Goal: Information Seeking & Learning: Learn about a topic

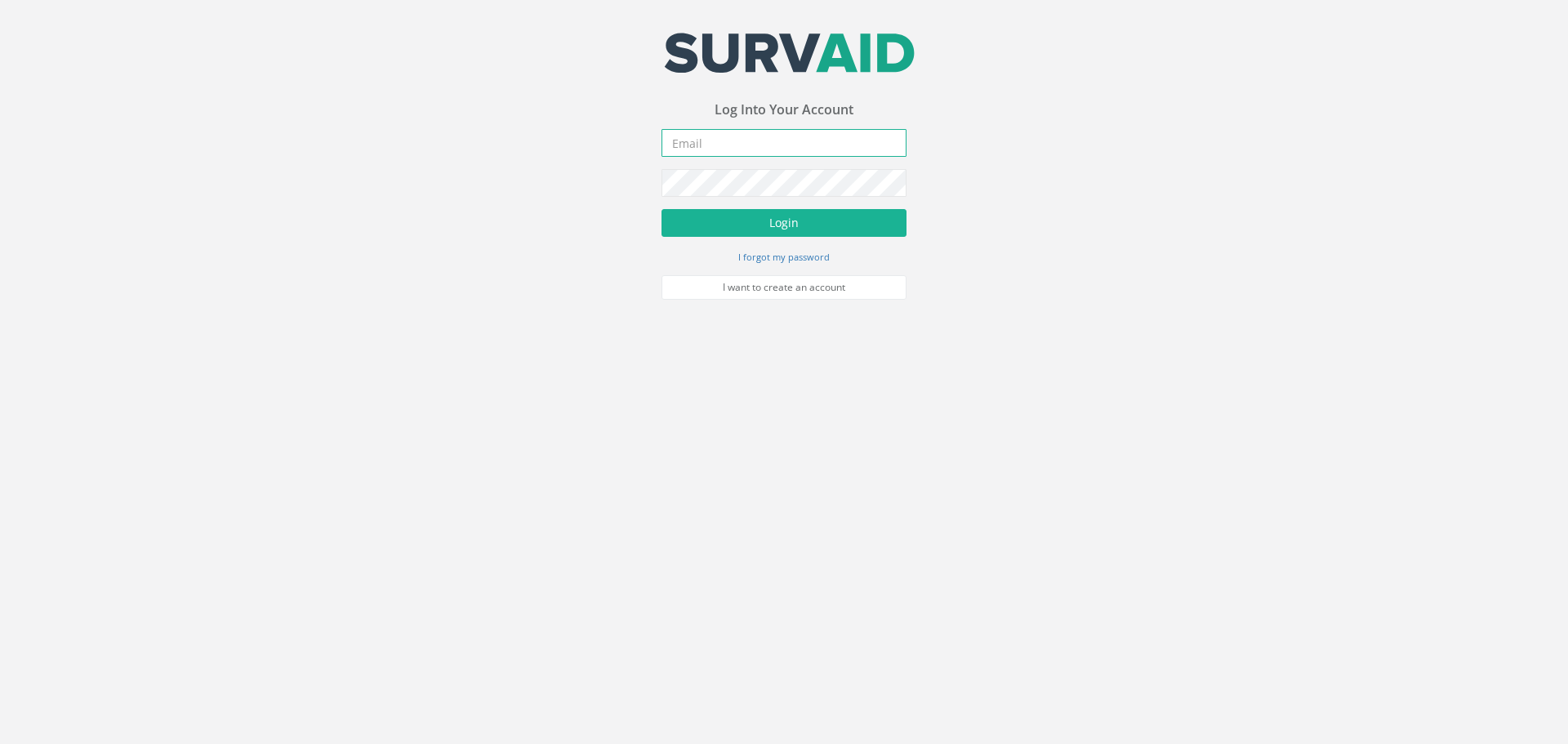
click at [711, 135] on input "email" at bounding box center [784, 143] width 245 height 28
type input "[EMAIL_ADDRESS][DOMAIN_NAME]"
click at [863, 236] on button "Login" at bounding box center [784, 223] width 245 height 28
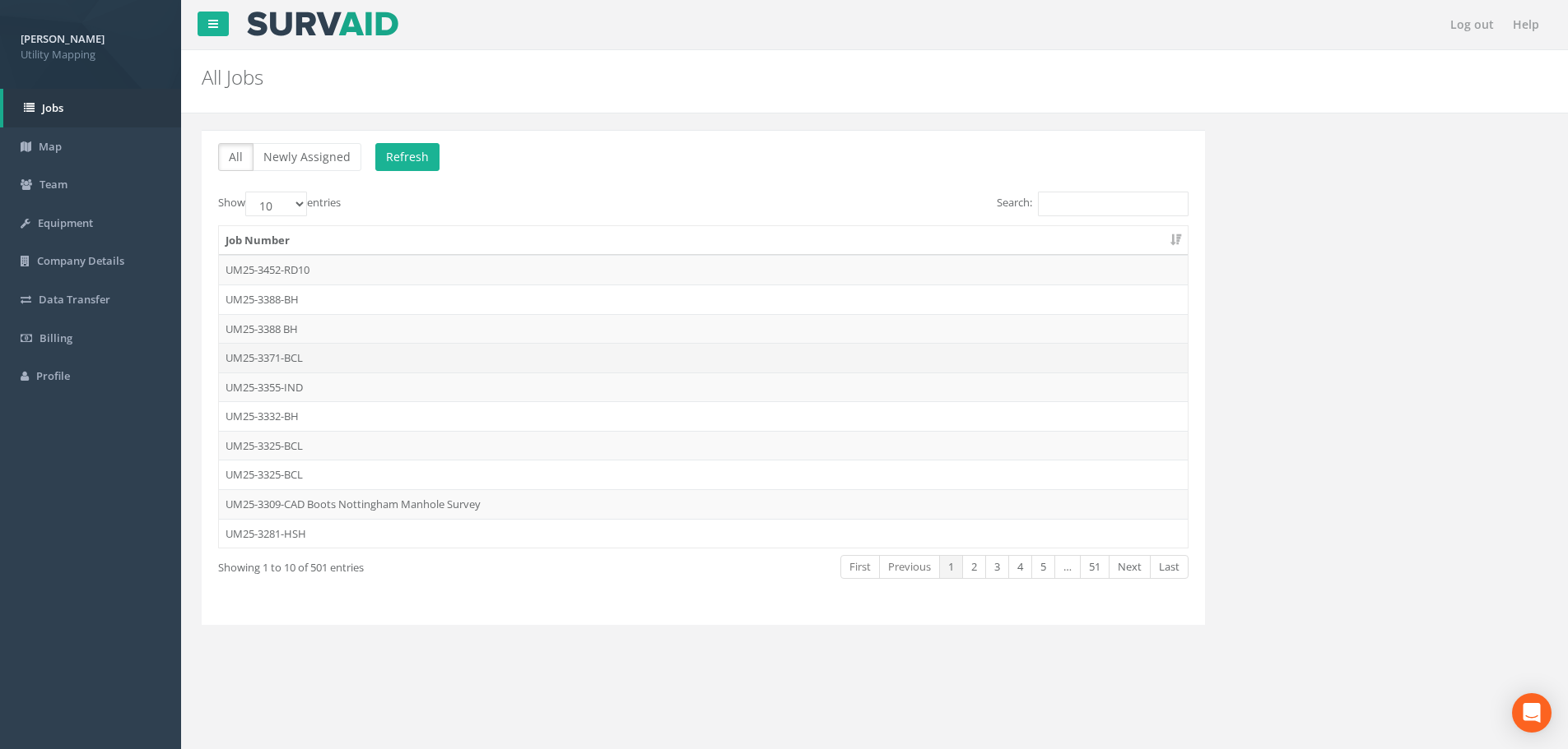
click at [341, 354] on td "UM25-3371-BCL" at bounding box center [703, 358] width 969 height 30
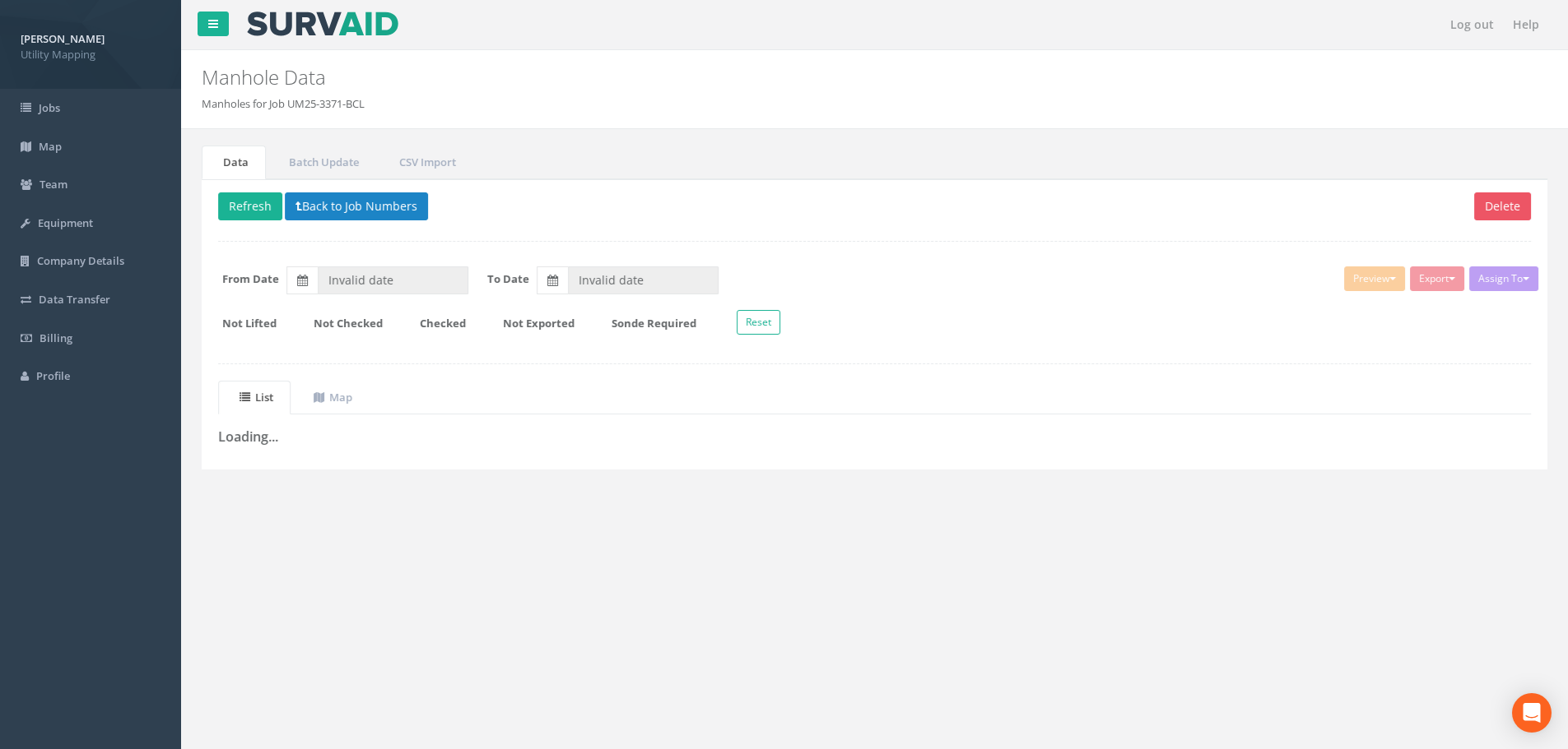
type input "[DATE]"
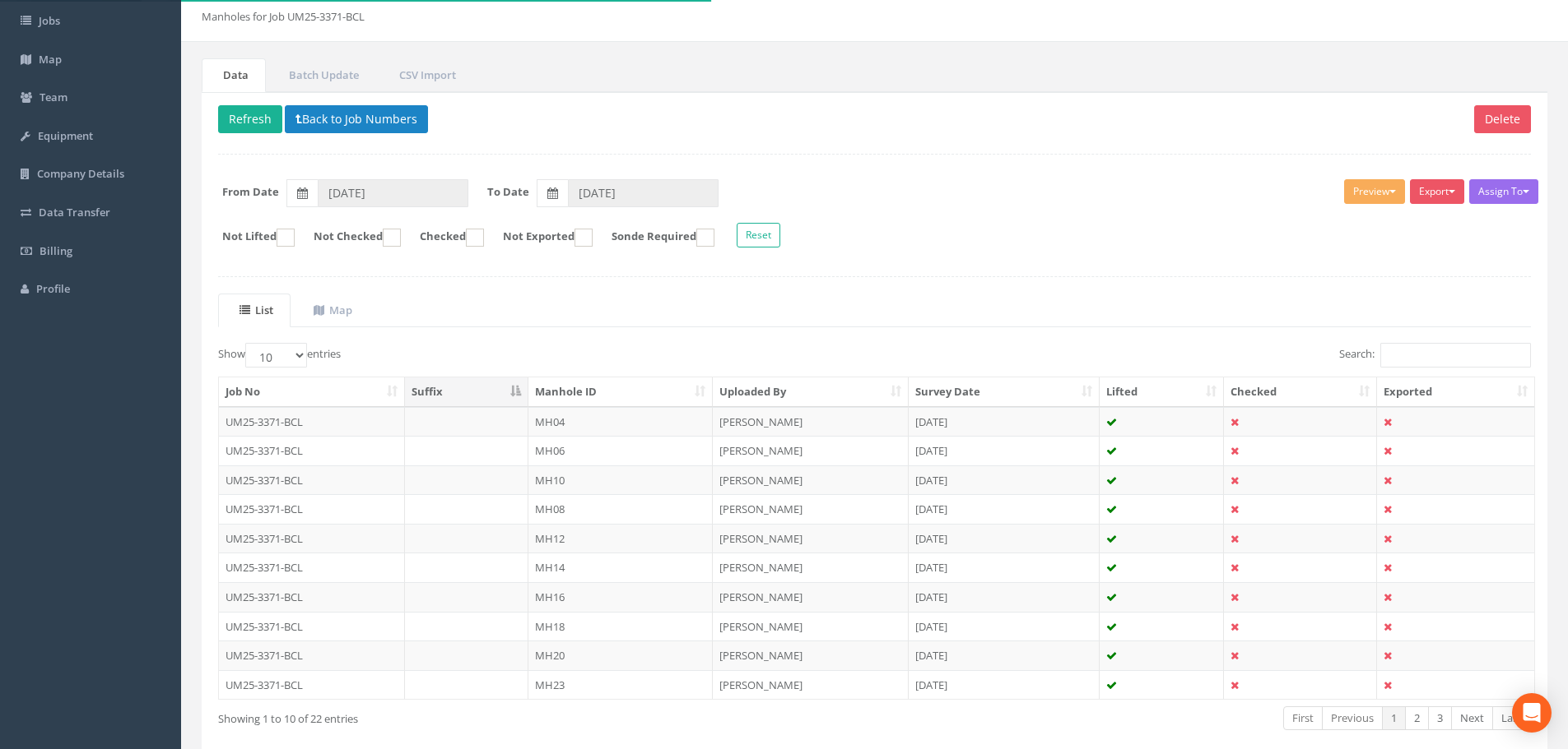
scroll to position [164, 0]
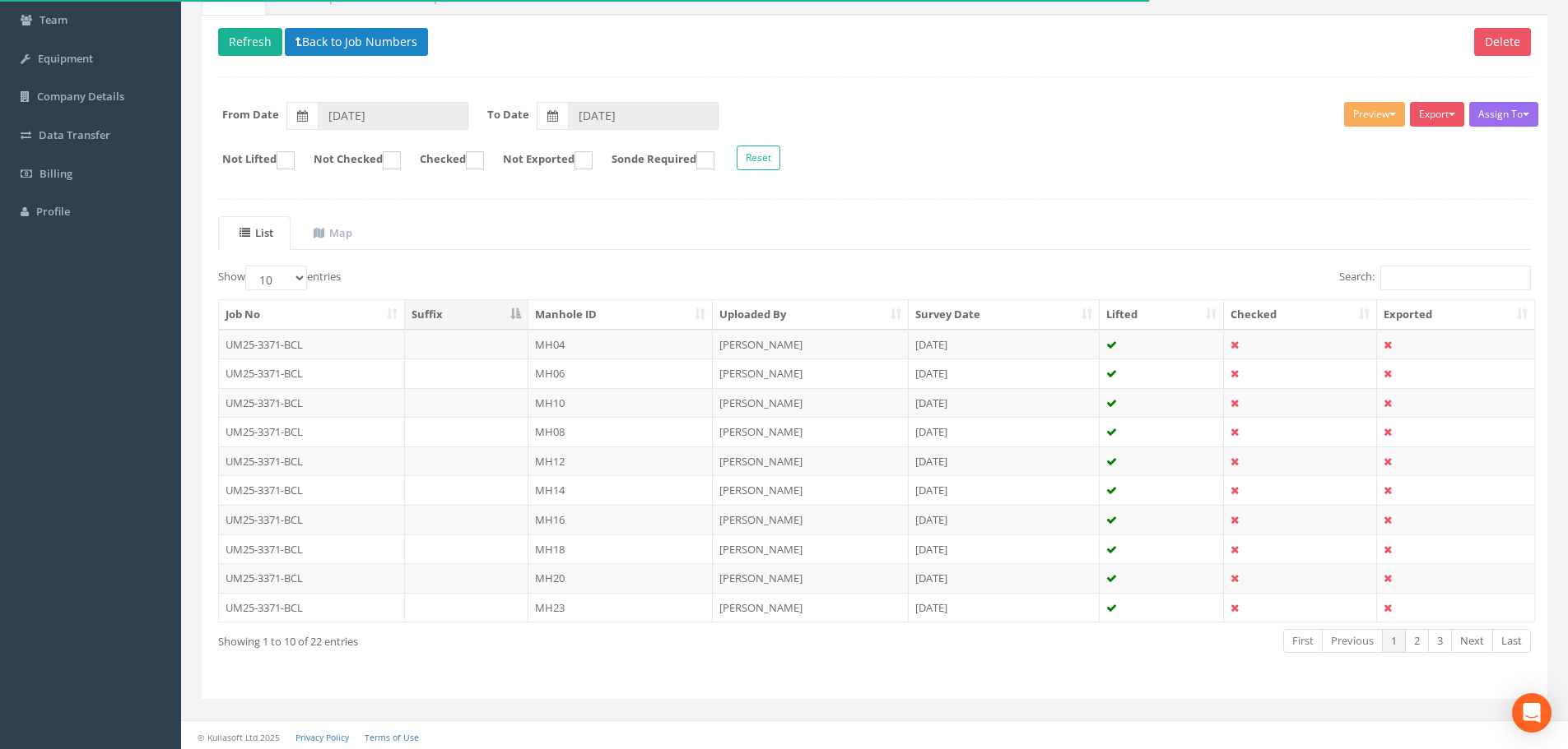
click at [626, 312] on th "Manhole ID" at bounding box center [621, 315] width 185 height 30
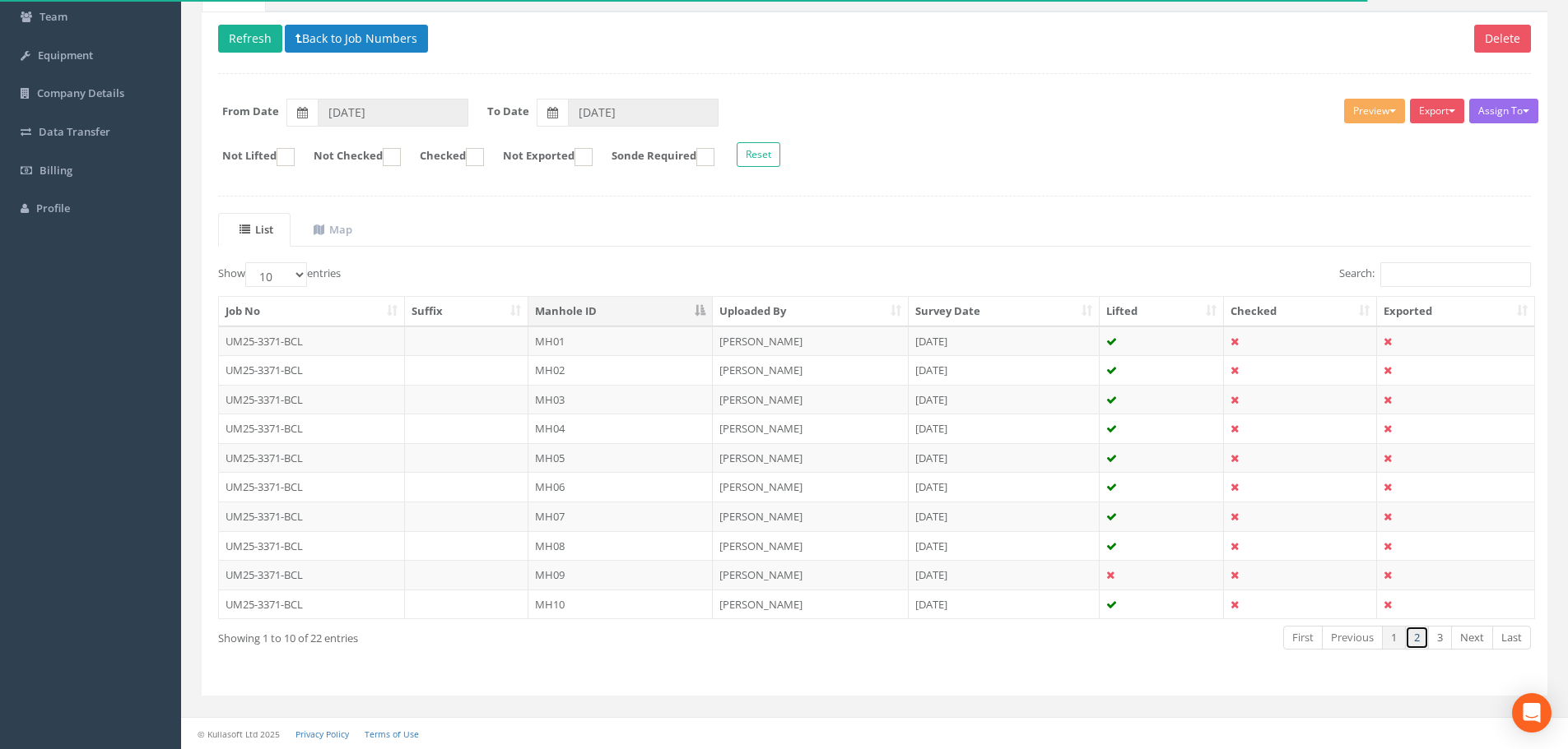
click at [1413, 641] on link "2" at bounding box center [1417, 637] width 24 height 24
click at [1442, 641] on link "3" at bounding box center [1439, 637] width 24 height 24
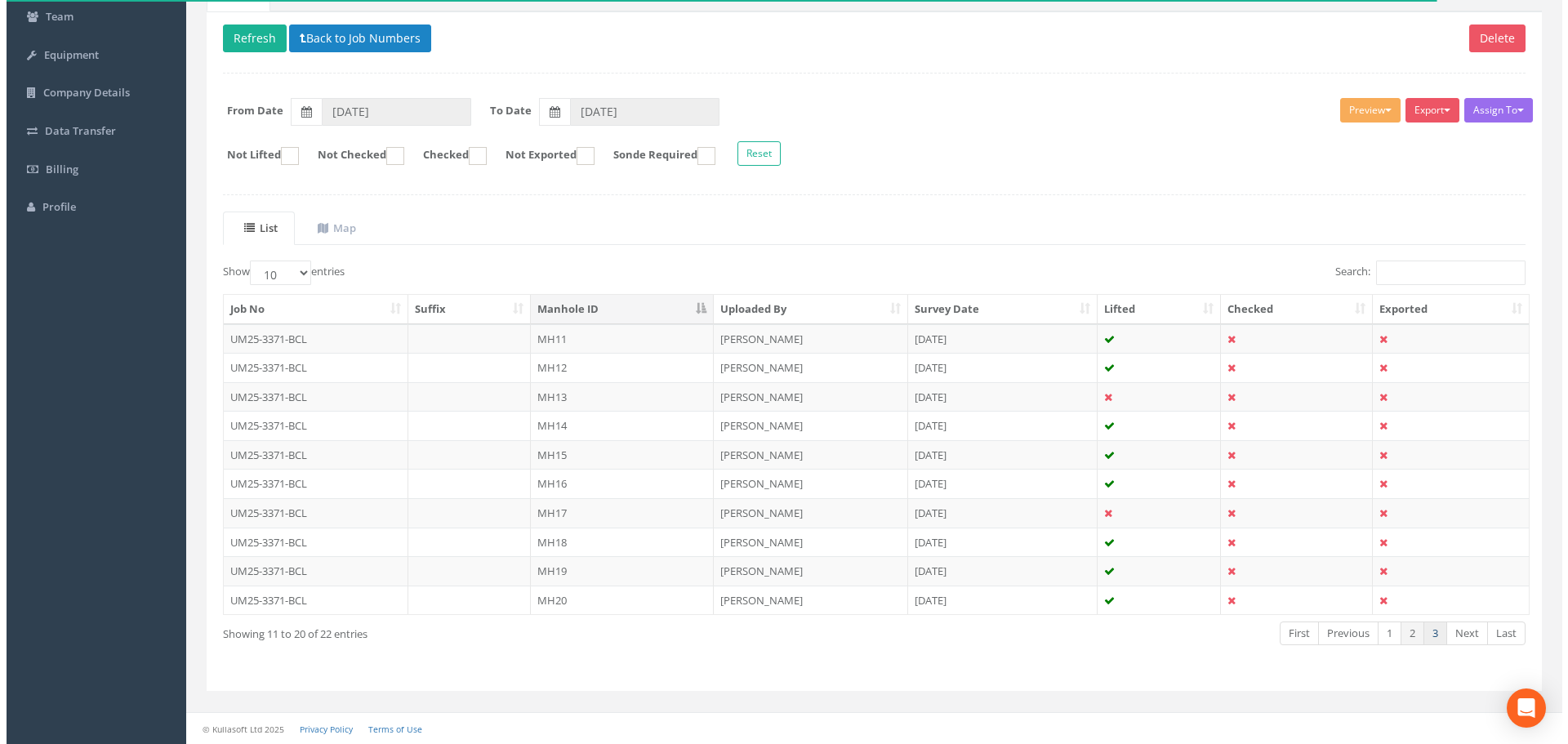
scroll to position [0, 0]
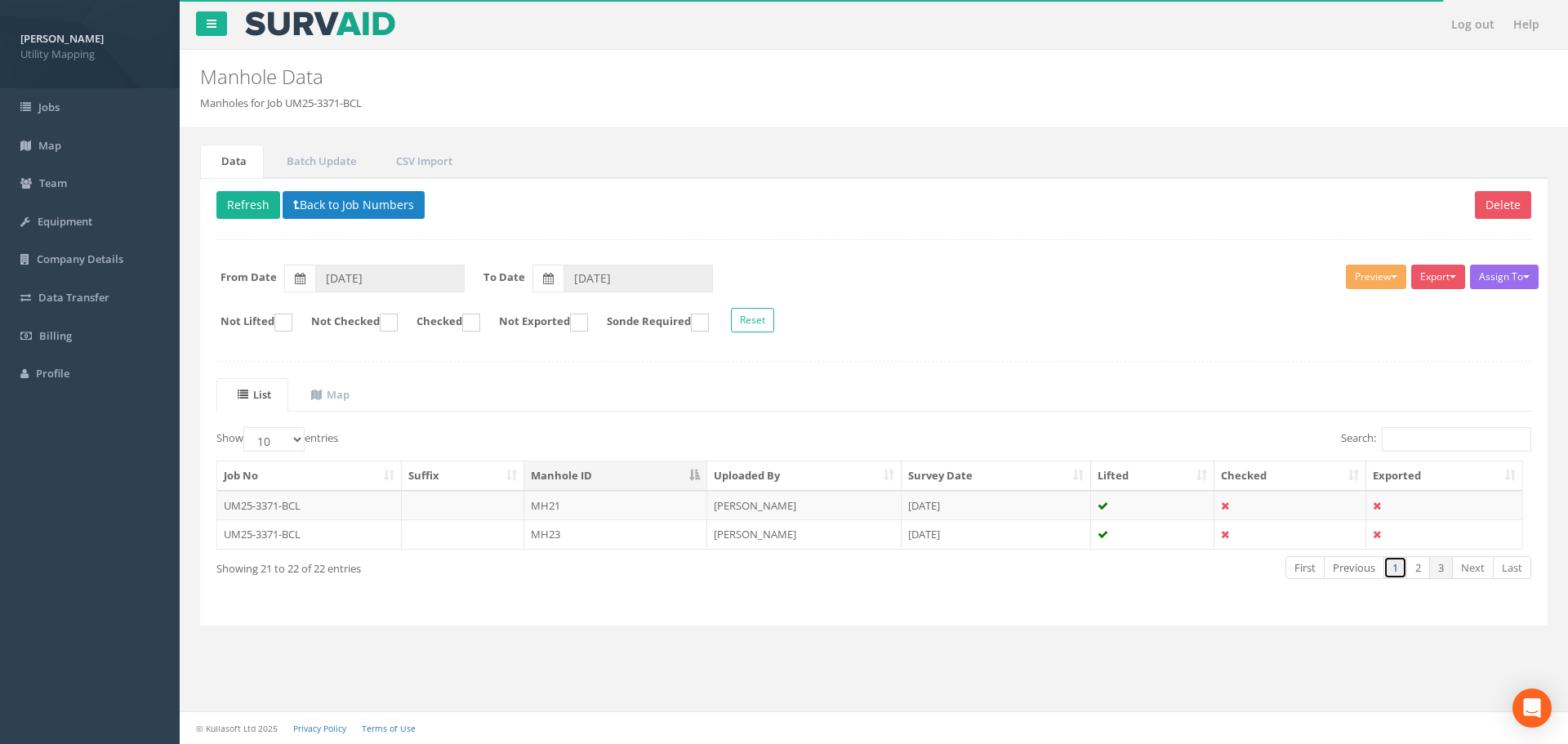
click at [1395, 568] on link "1" at bounding box center [1395, 568] width 23 height 23
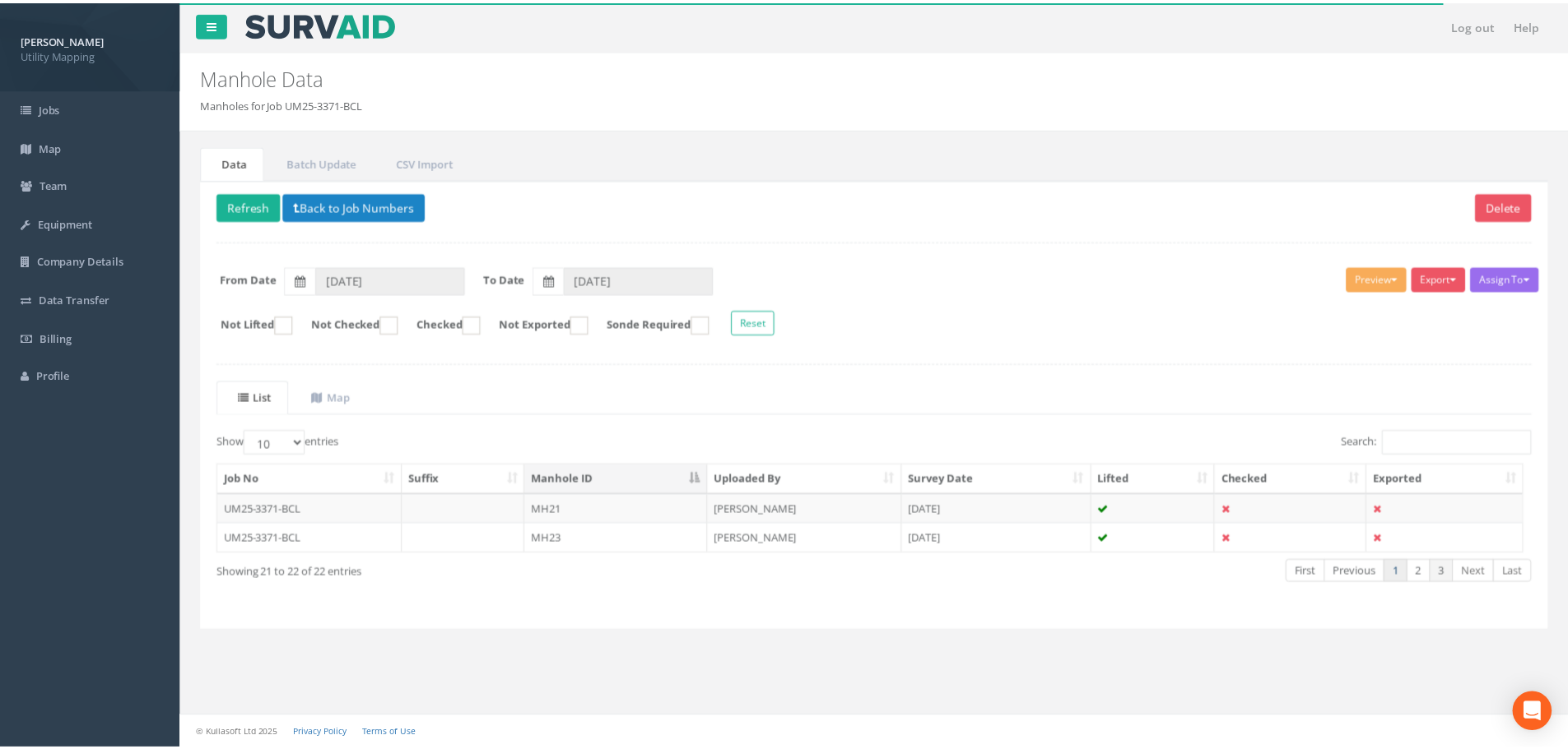
scroll to position [168, 0]
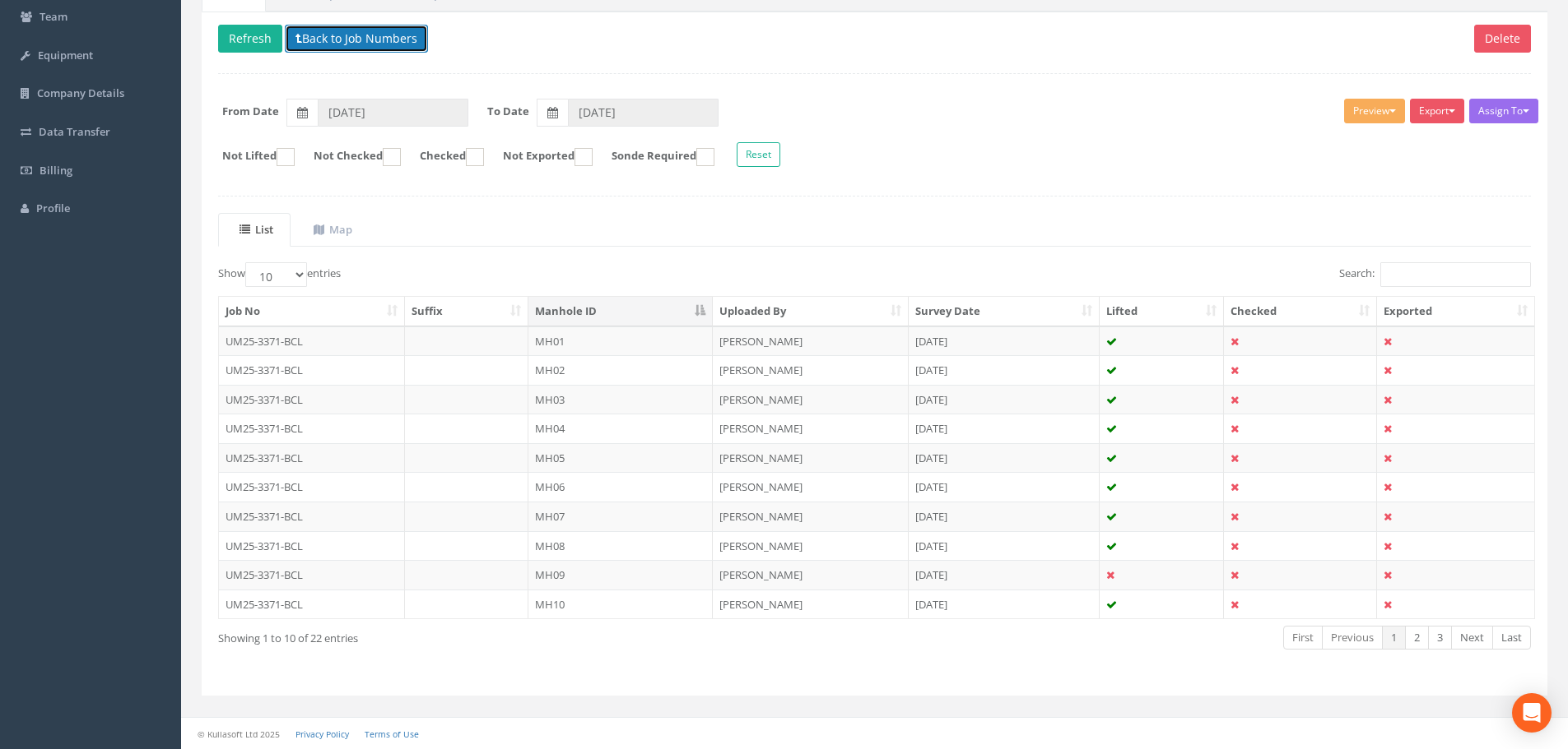
click at [339, 37] on button "Back to Job Numbers" at bounding box center [356, 38] width 144 height 28
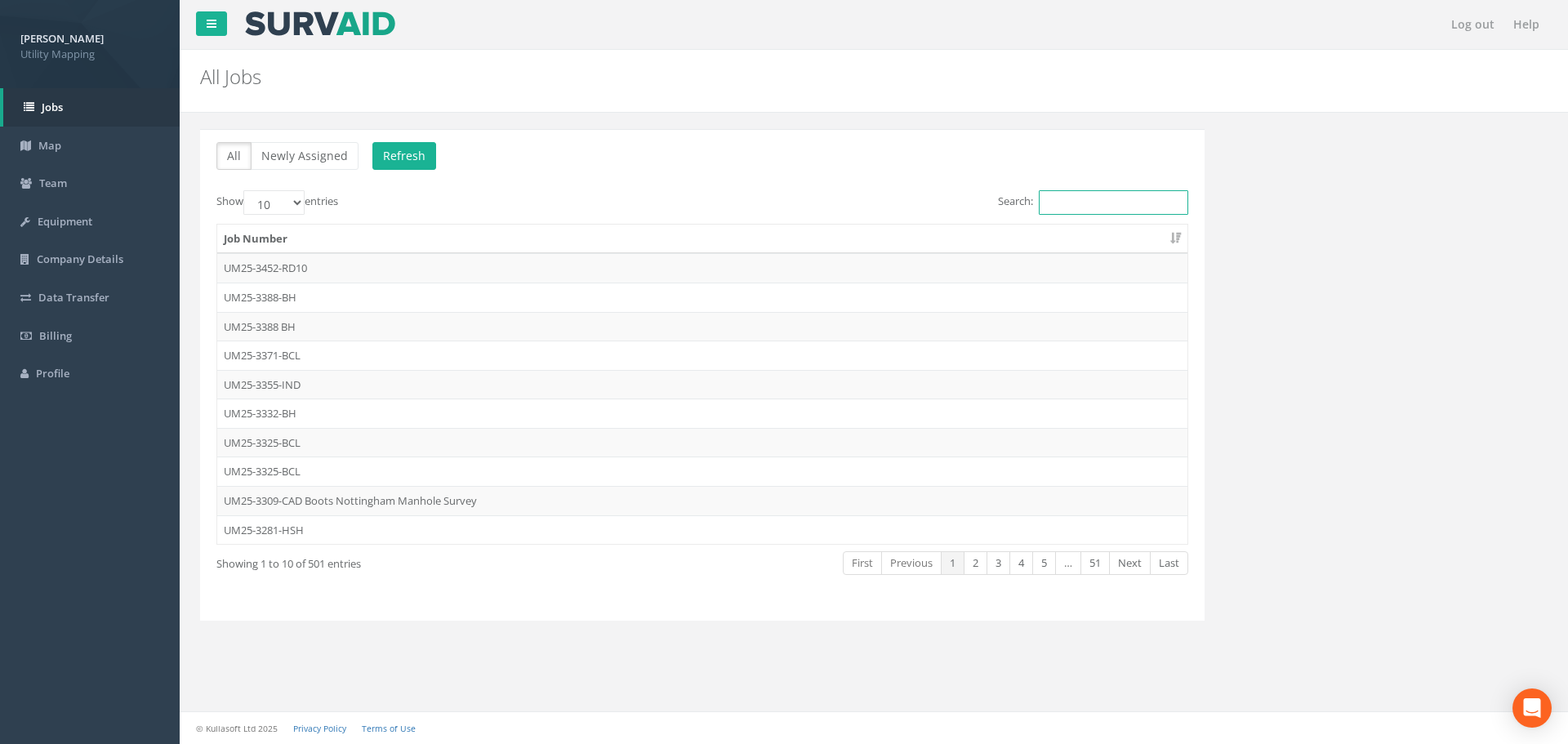
click at [1118, 199] on input "Search:" at bounding box center [1114, 203] width 149 height 24
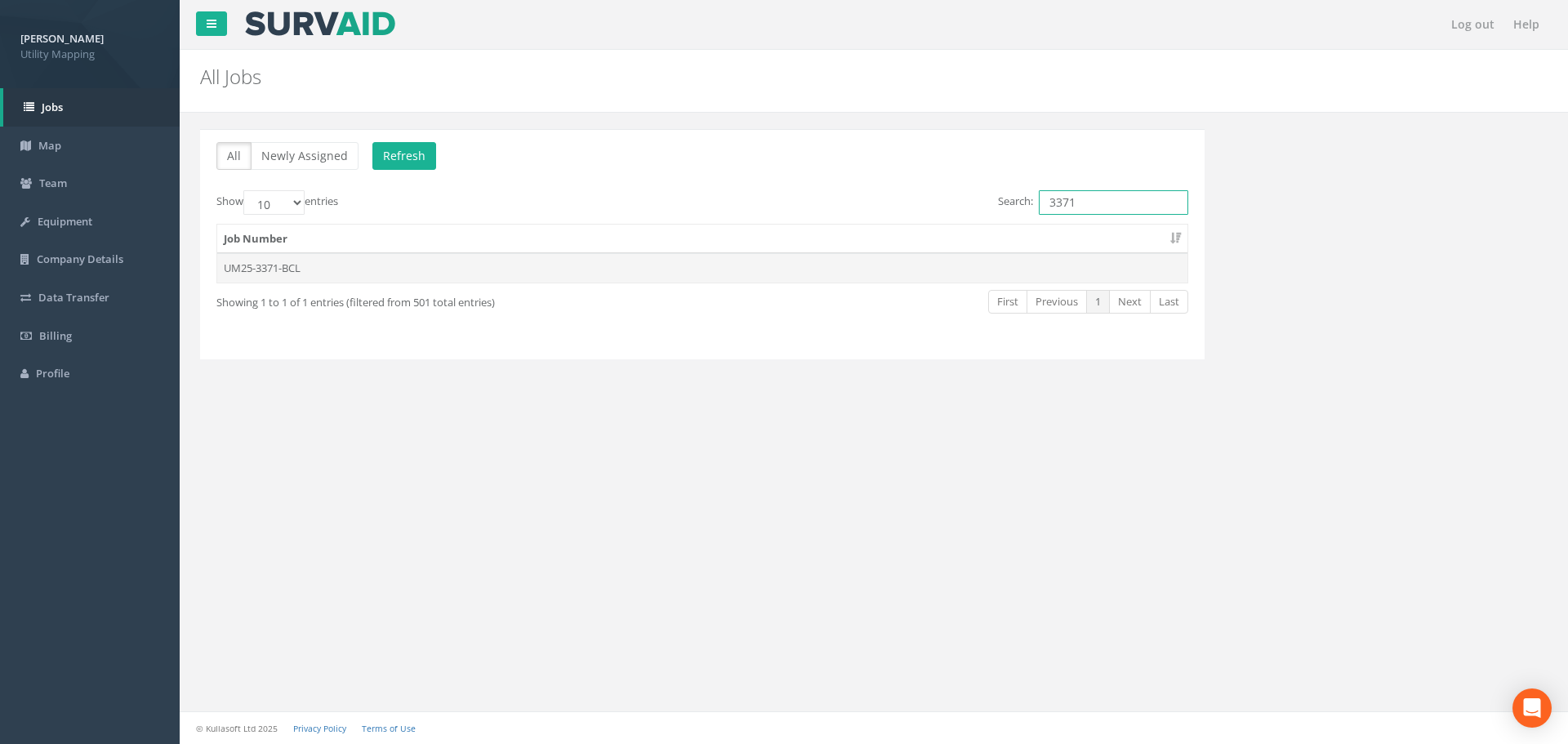
type input "3371"
click at [587, 262] on td "UM25-3371-BCL" at bounding box center [702, 268] width 970 height 30
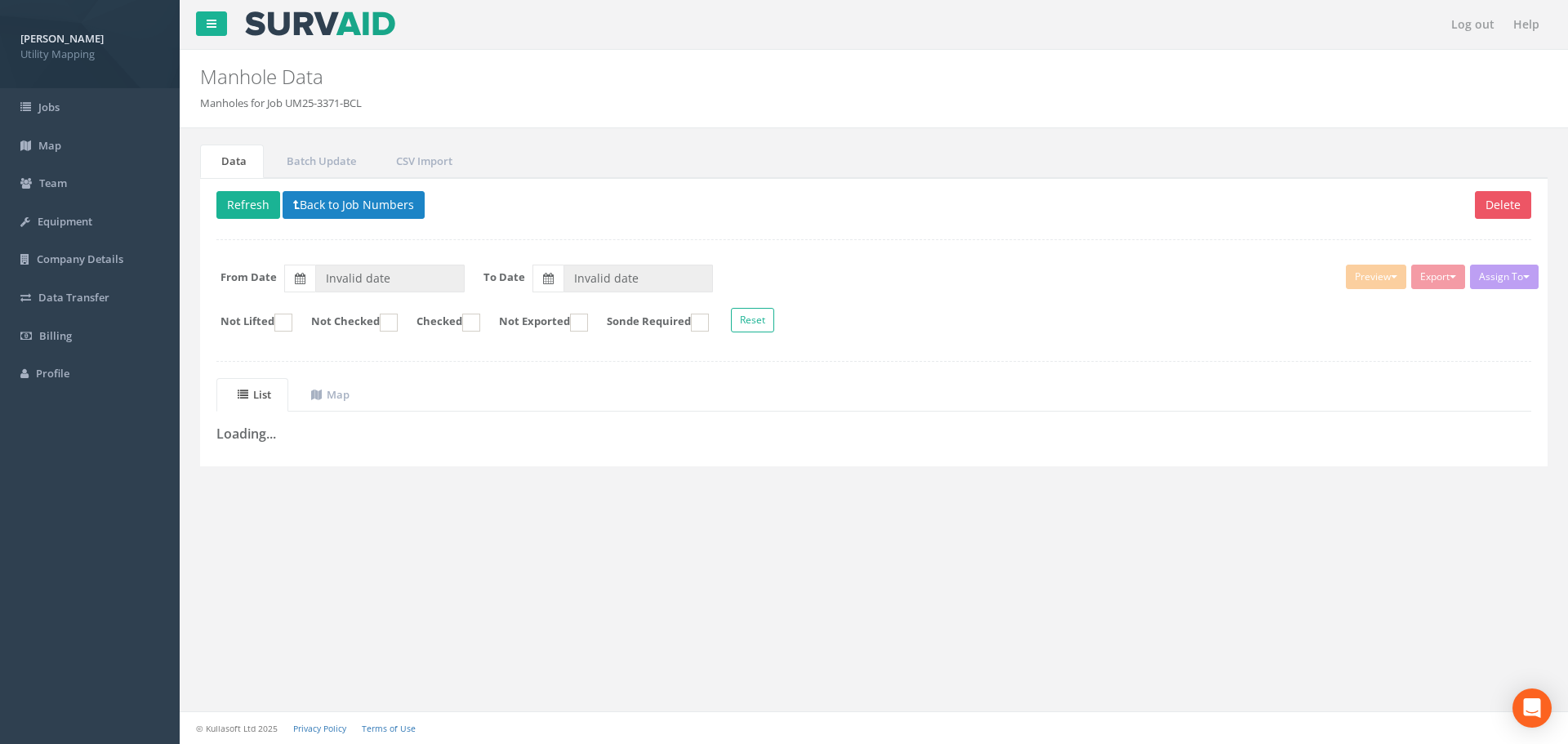
type input "[DATE]"
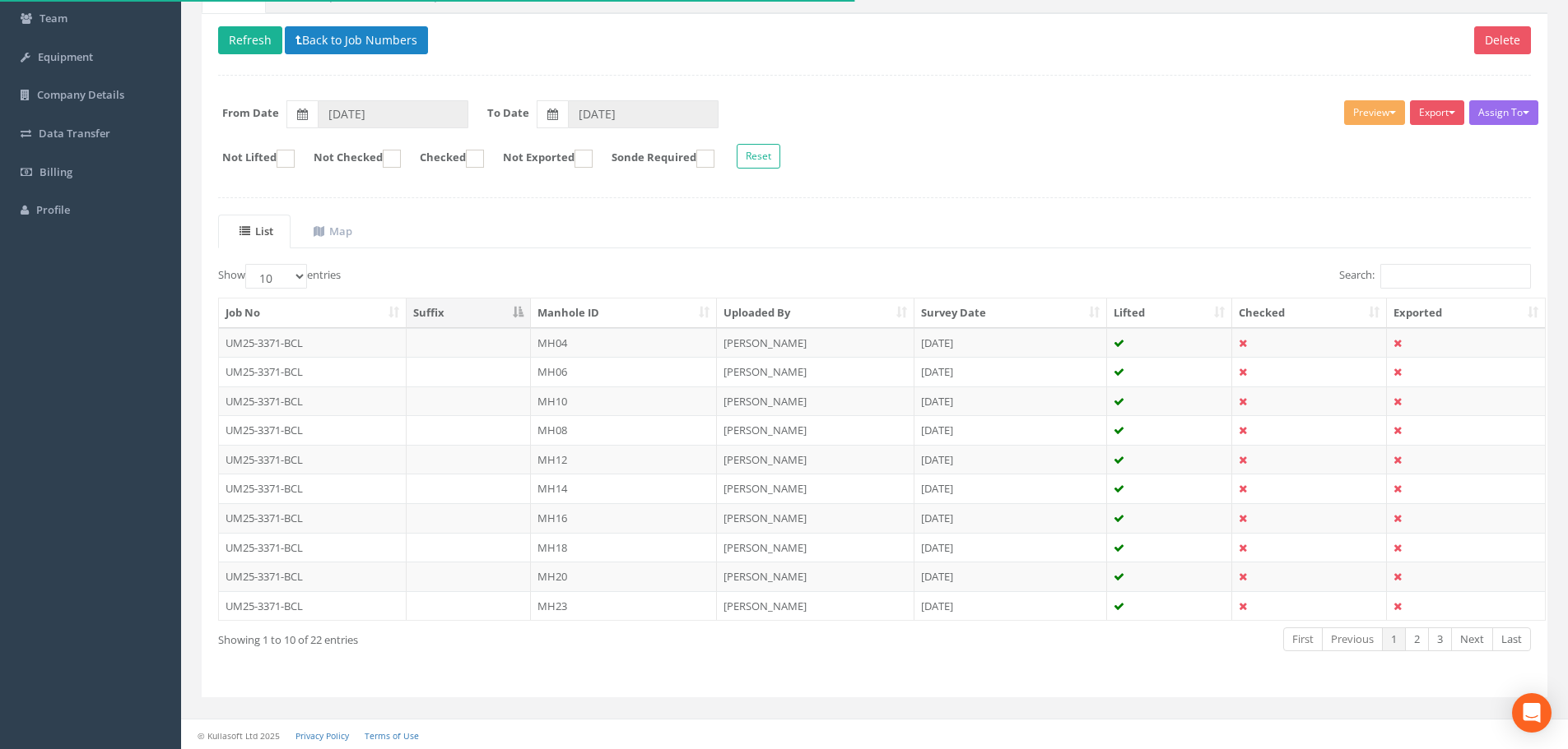
scroll to position [168, 0]
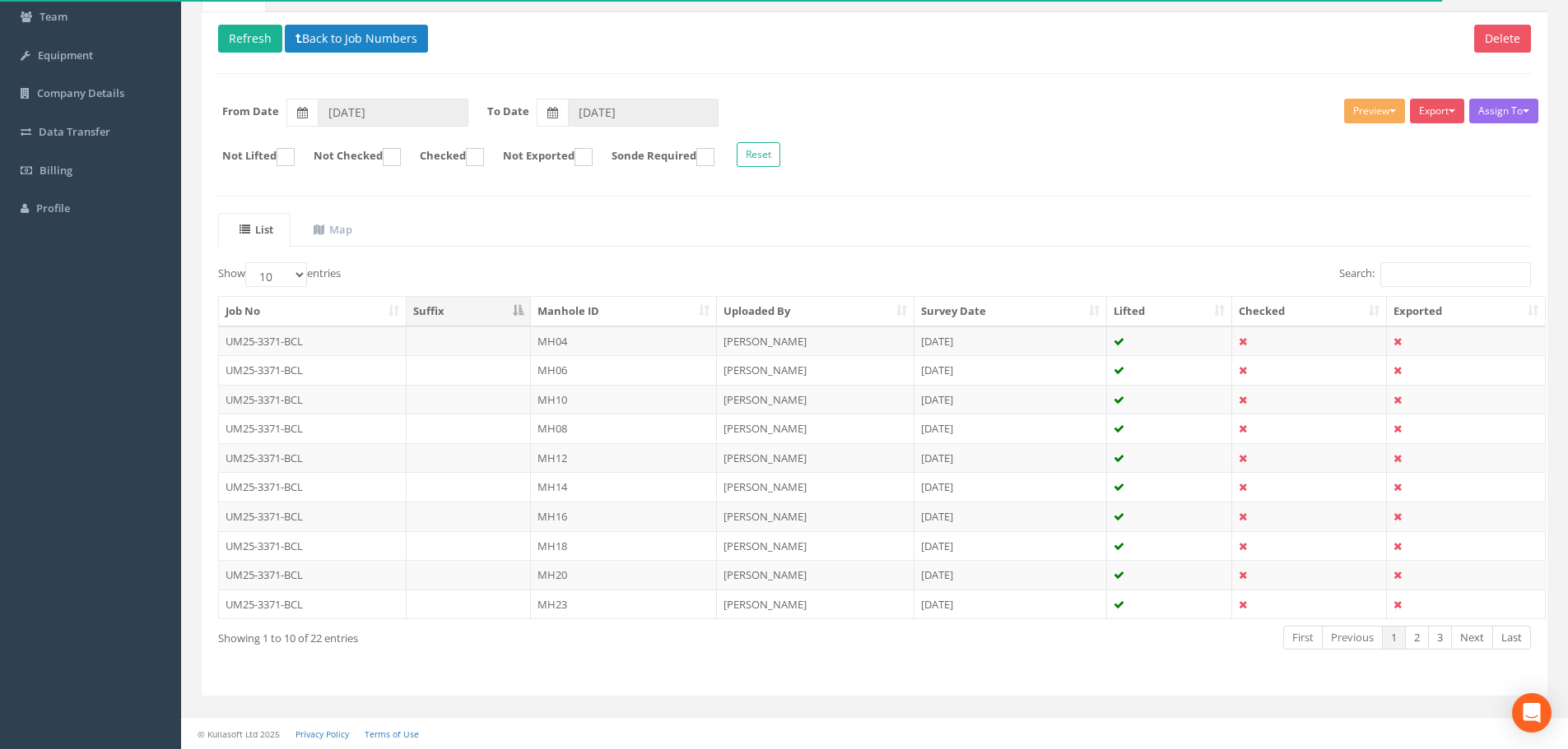
click at [625, 317] on th "Manhole ID" at bounding box center [623, 312] width 186 height 30
click at [1415, 631] on link "2" at bounding box center [1417, 637] width 24 height 24
click at [1436, 640] on link "3" at bounding box center [1439, 637] width 24 height 24
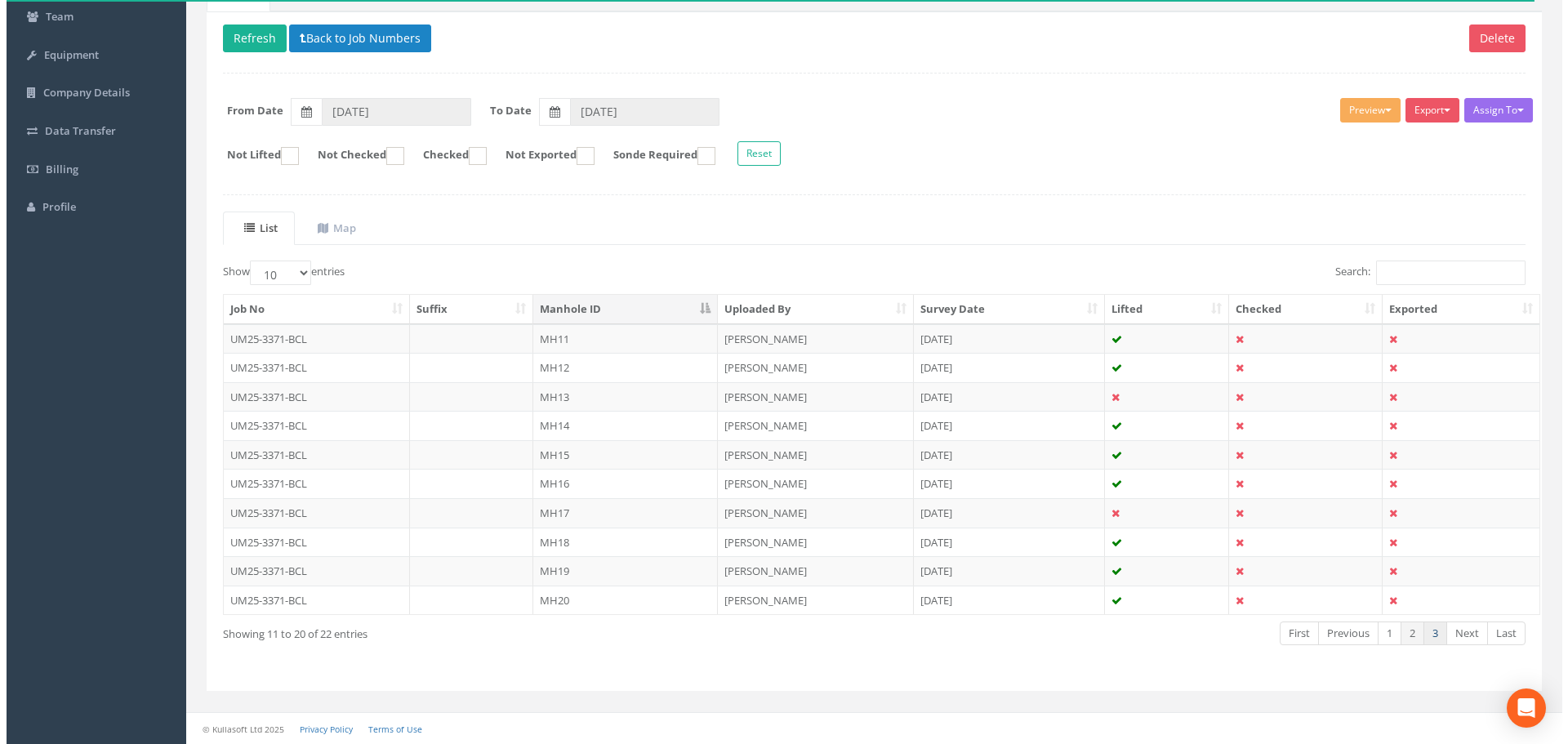
scroll to position [0, 0]
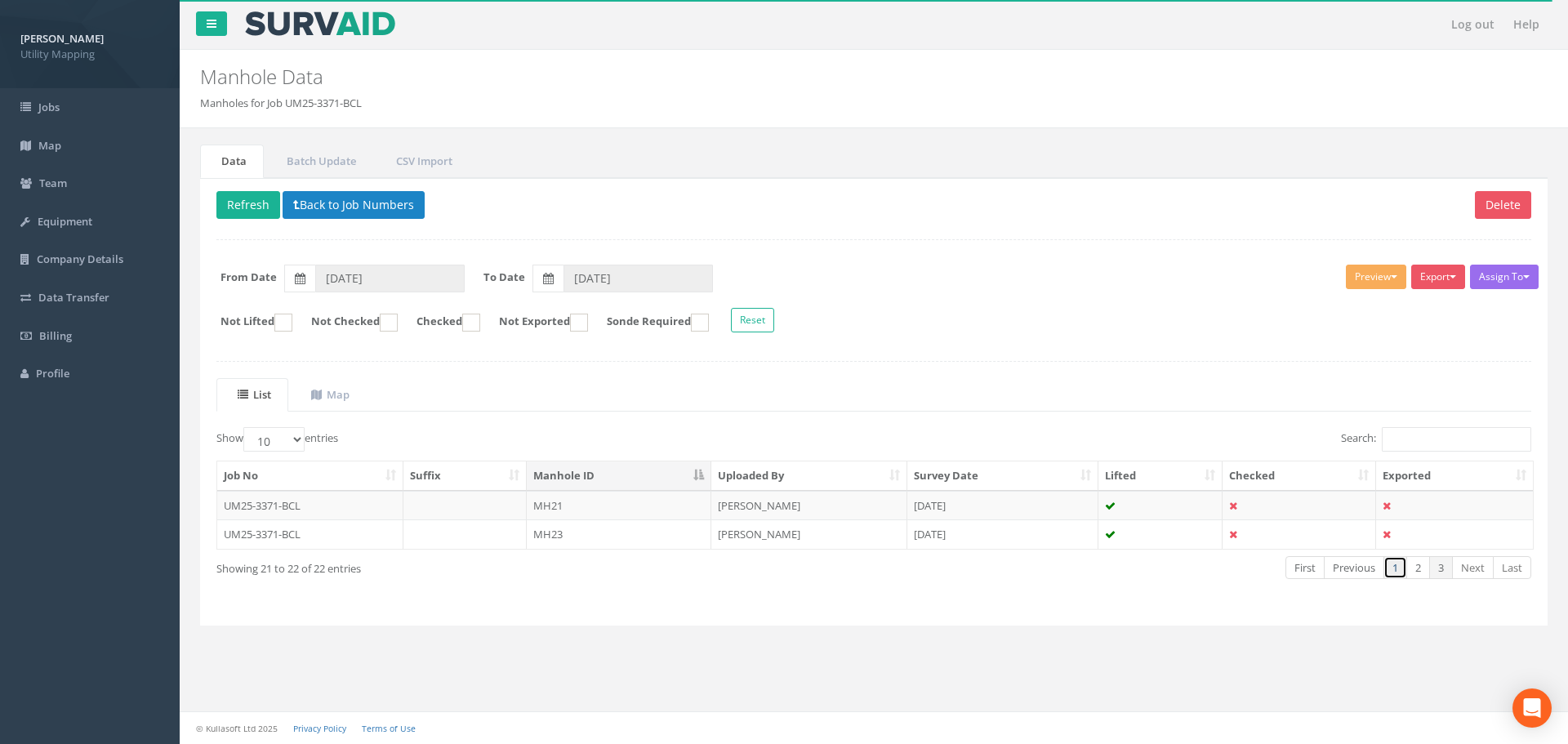
click at [1385, 568] on link "1" at bounding box center [1395, 568] width 23 height 23
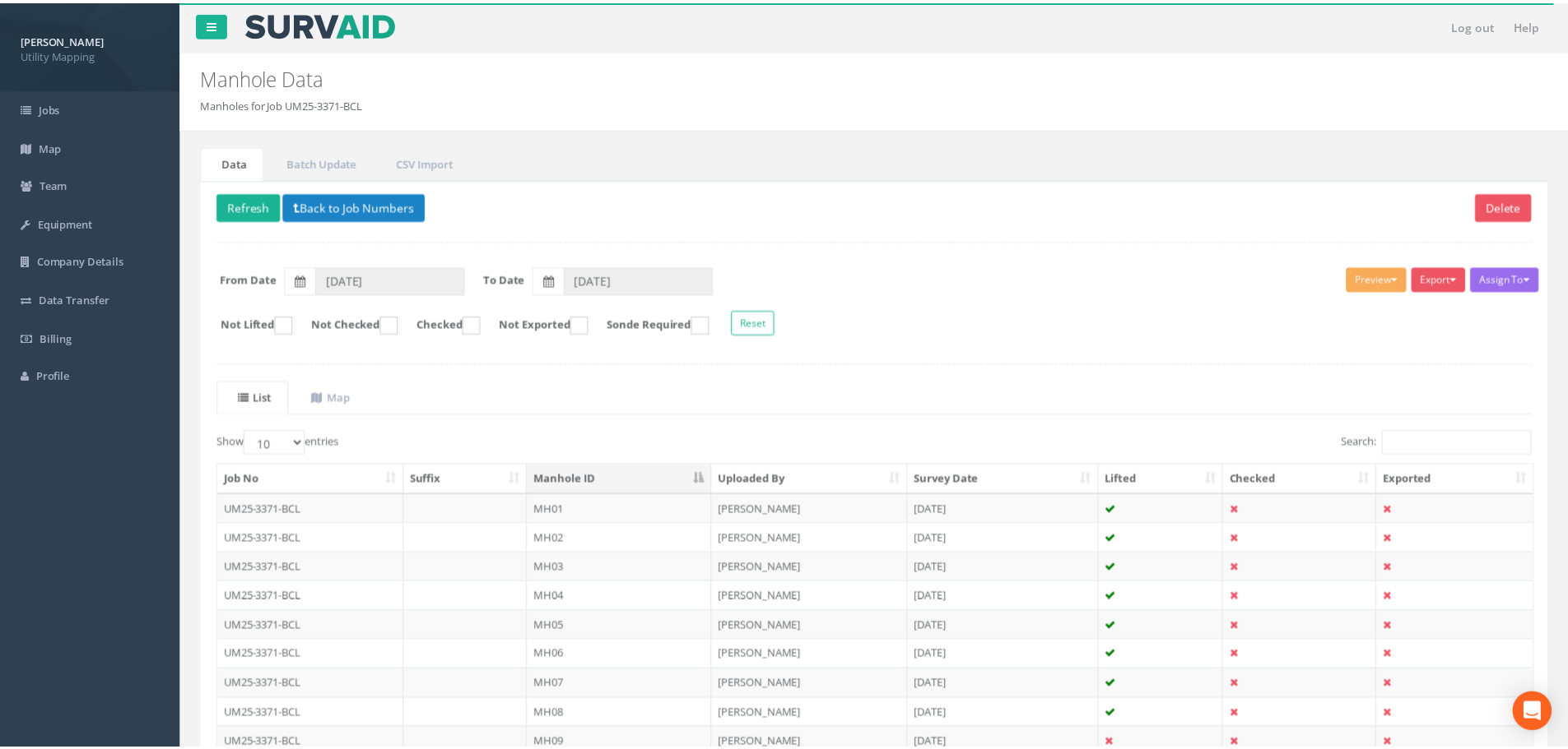
scroll to position [168, 0]
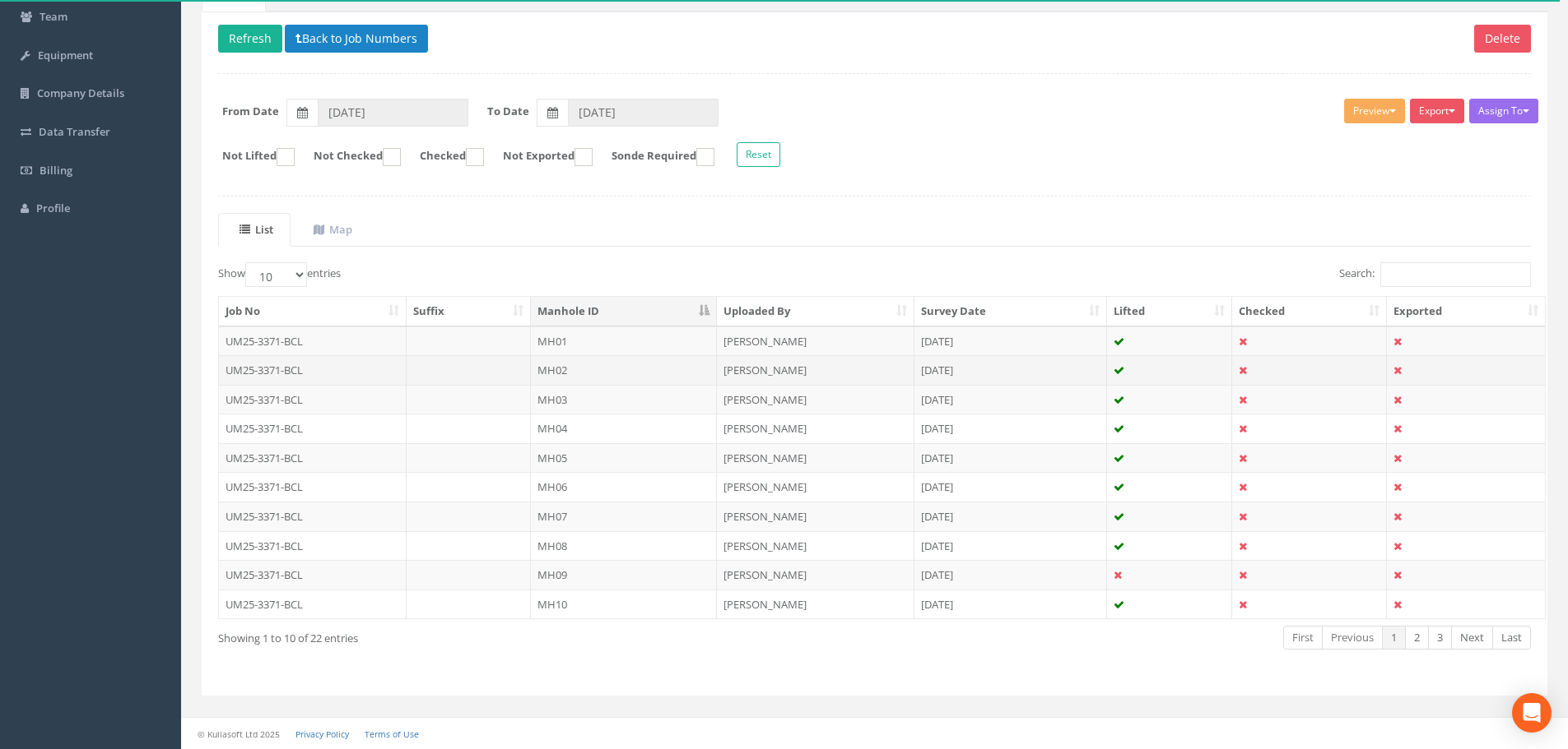
click at [624, 370] on td "MH02" at bounding box center [623, 370] width 186 height 30
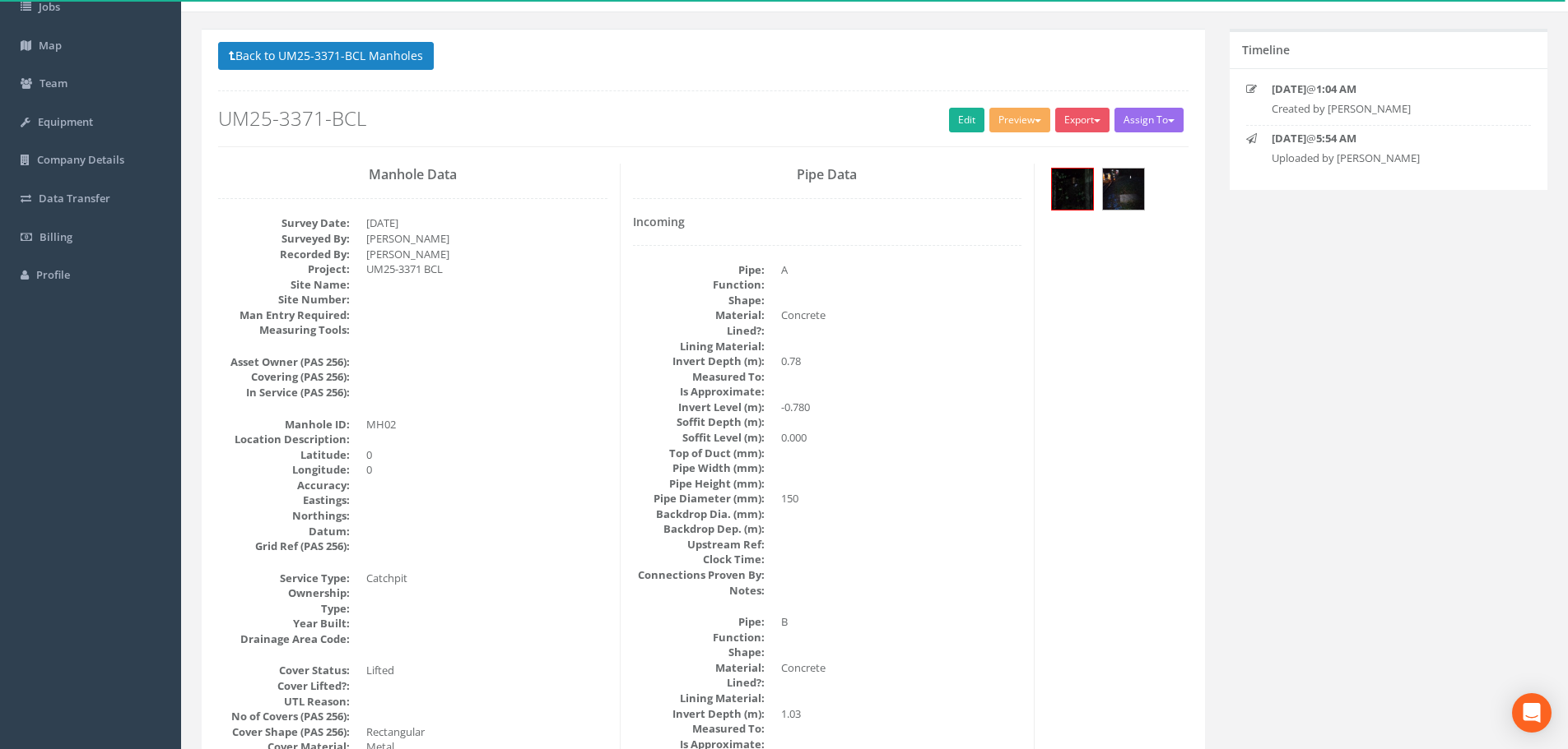
scroll to position [82, 0]
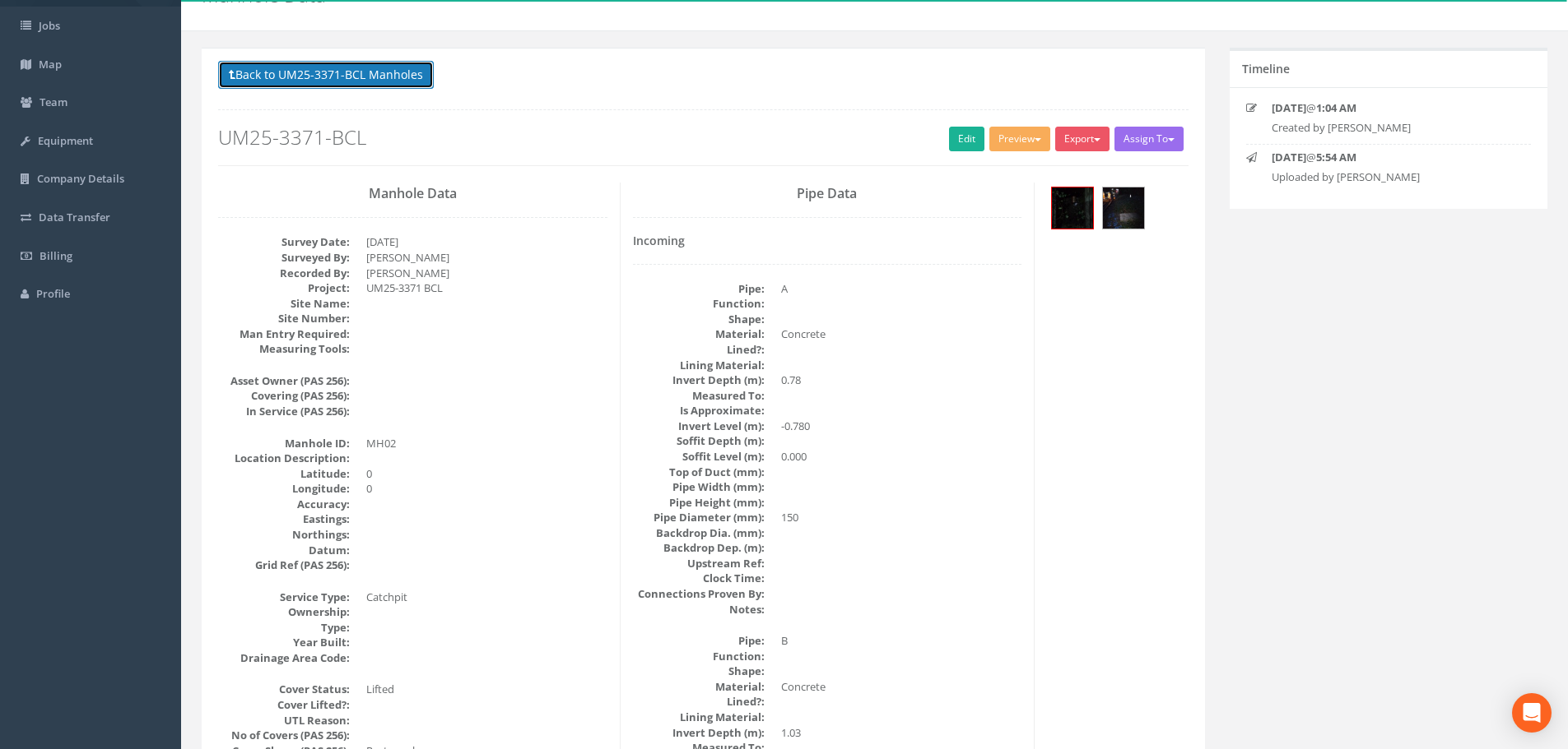
click at [371, 67] on button "Back to UM25-3371-BCL Manholes" at bounding box center [326, 75] width 215 height 28
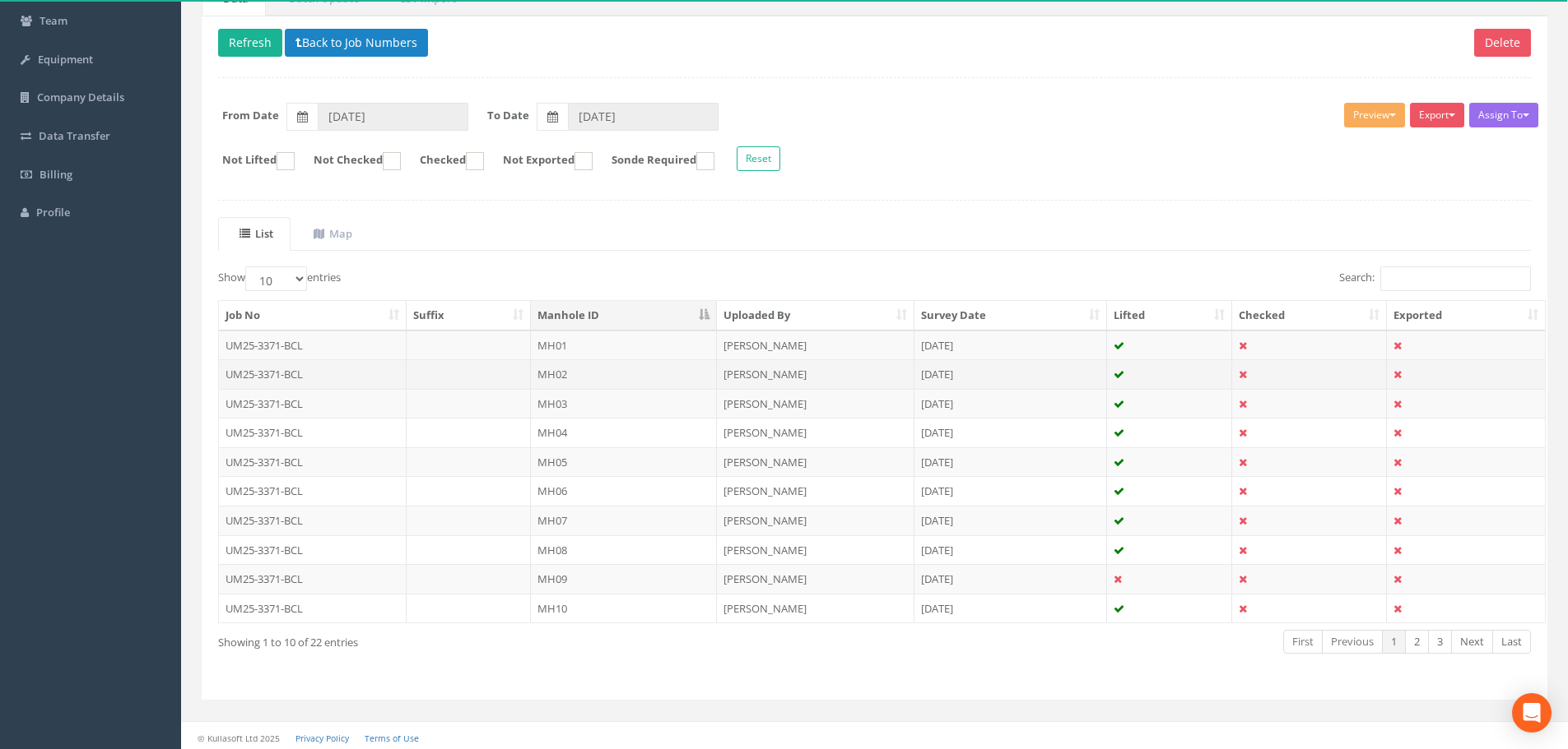
scroll to position [164, 0]
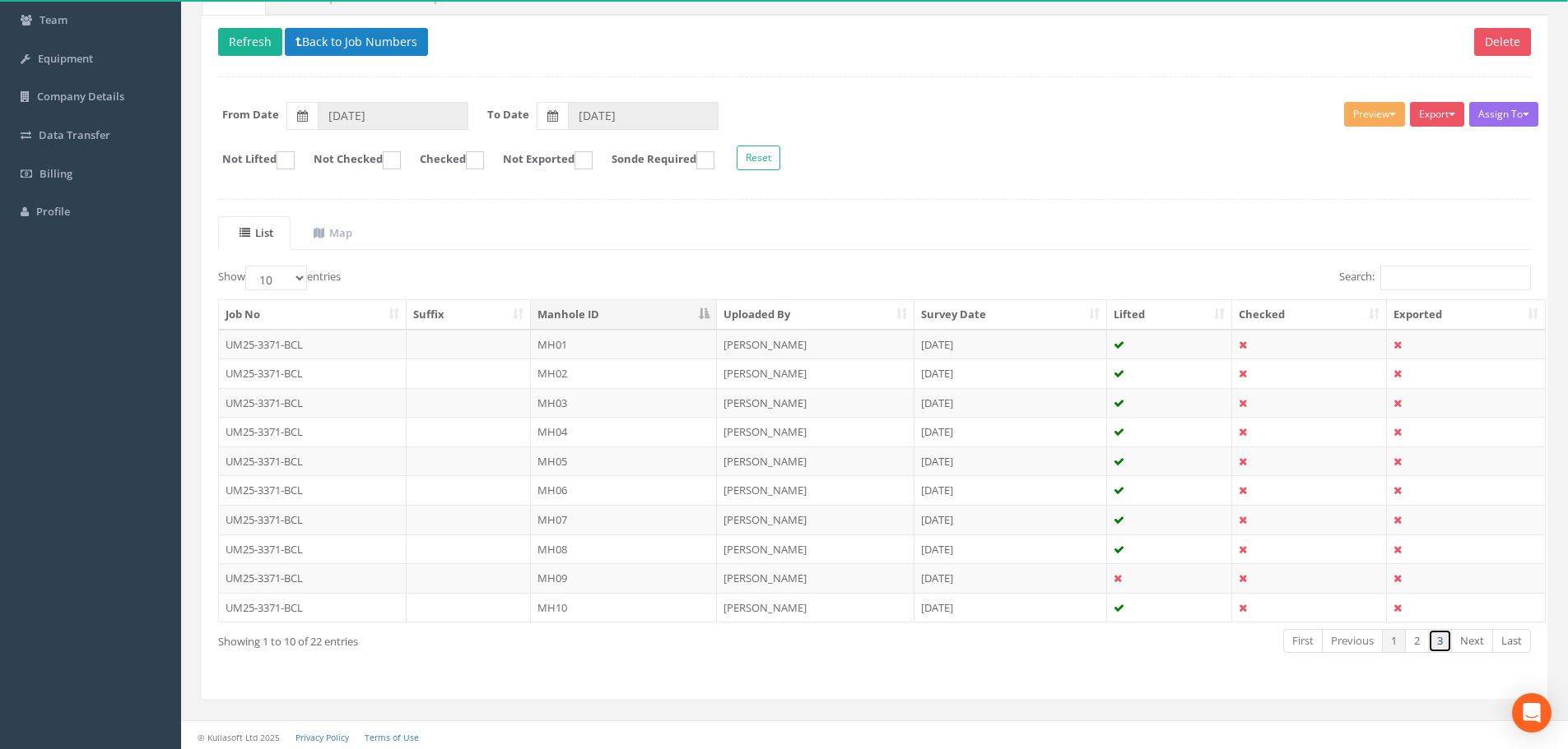
click at [1450, 645] on link "3" at bounding box center [1439, 640] width 24 height 24
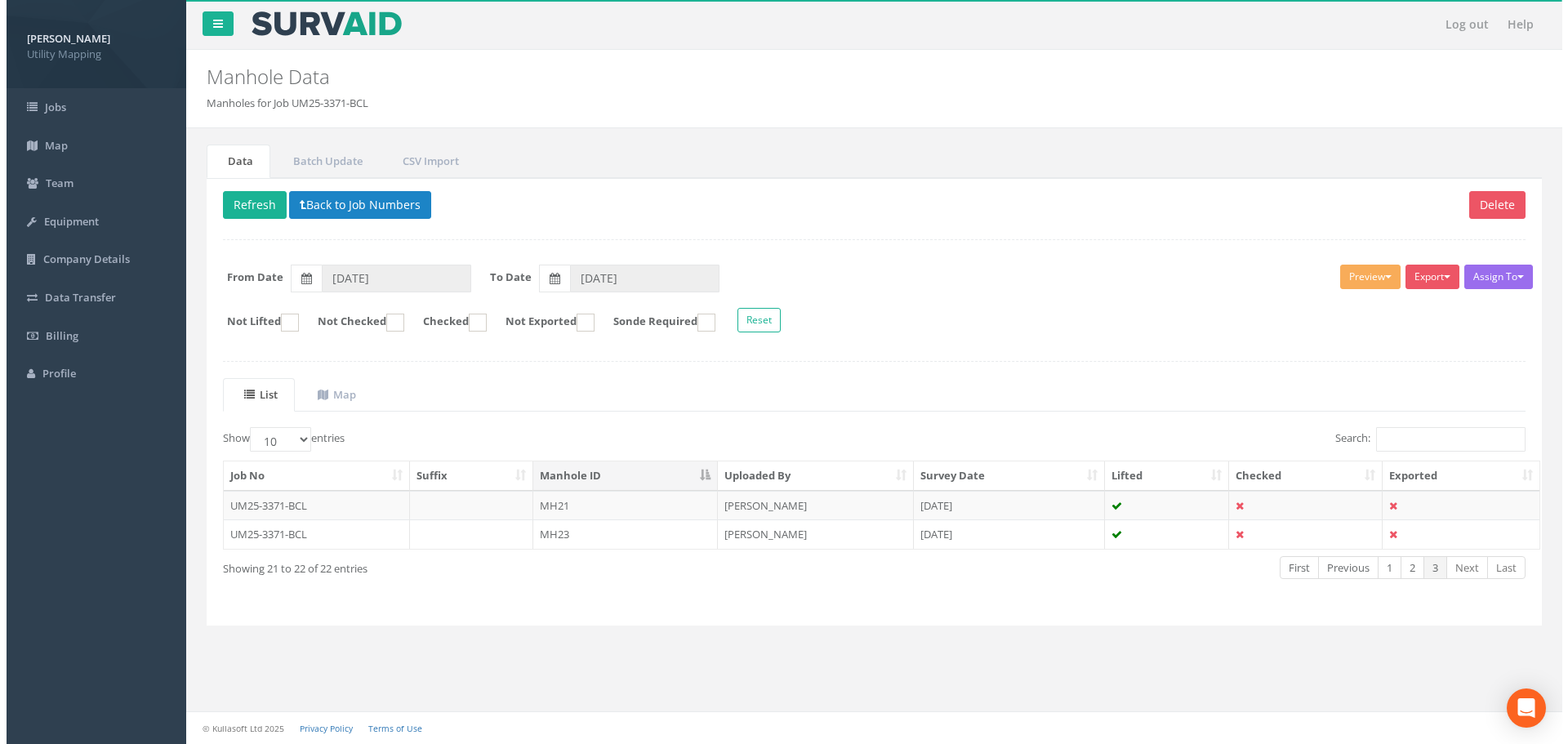
scroll to position [0, 0]
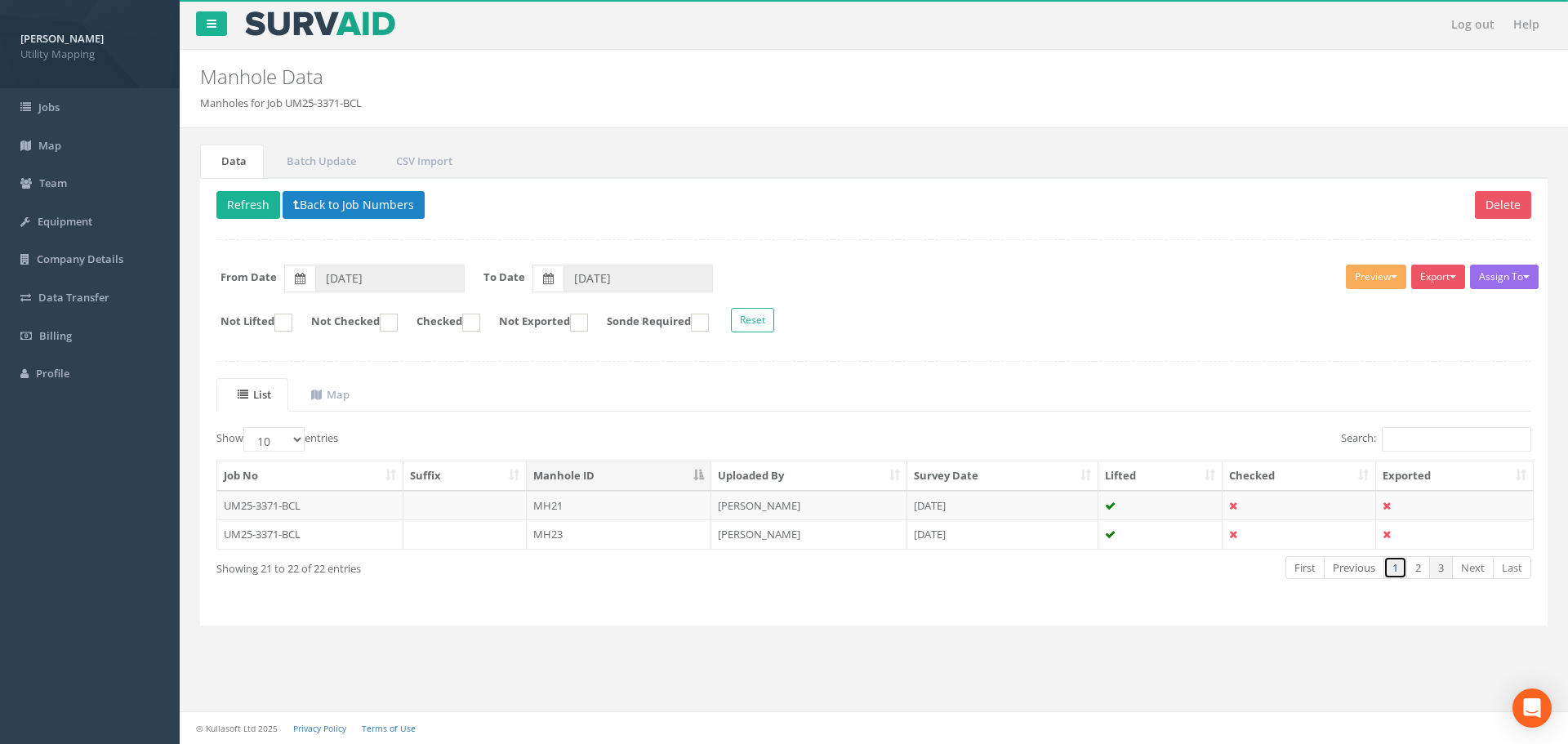
click at [1392, 574] on link "1" at bounding box center [1395, 568] width 23 height 23
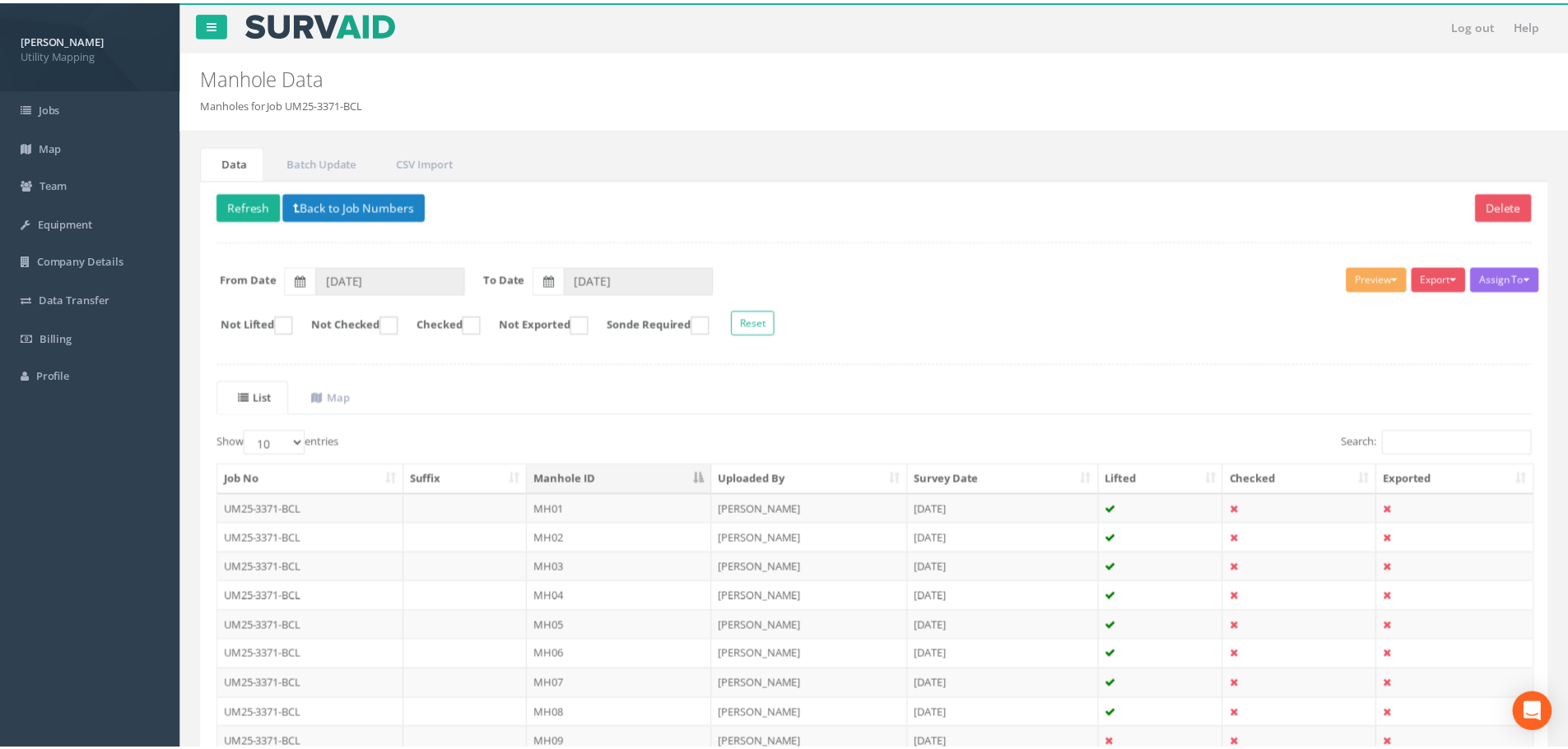
scroll to position [168, 0]
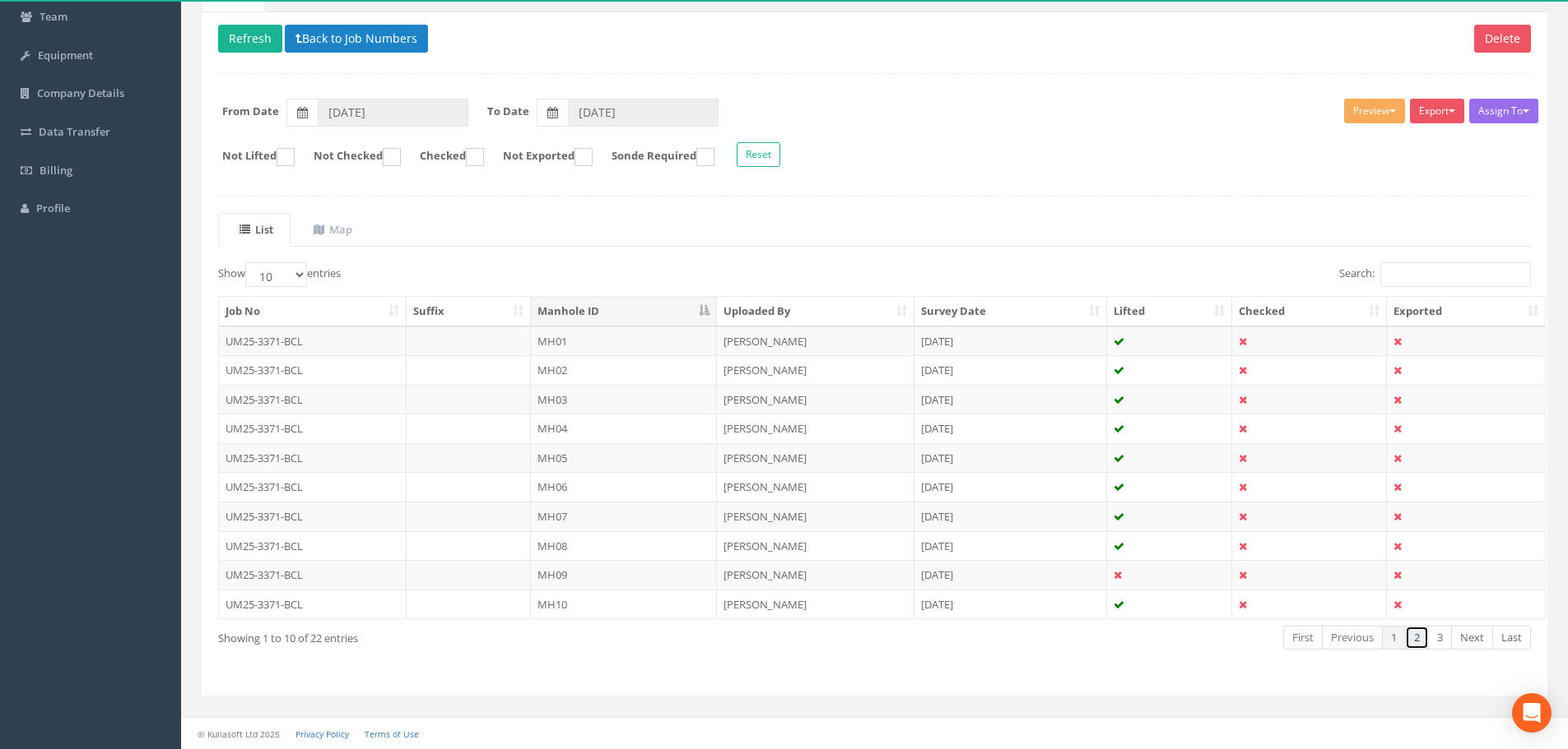
click at [1414, 637] on link "2" at bounding box center [1417, 637] width 24 height 24
click at [1445, 636] on link "3" at bounding box center [1439, 637] width 24 height 24
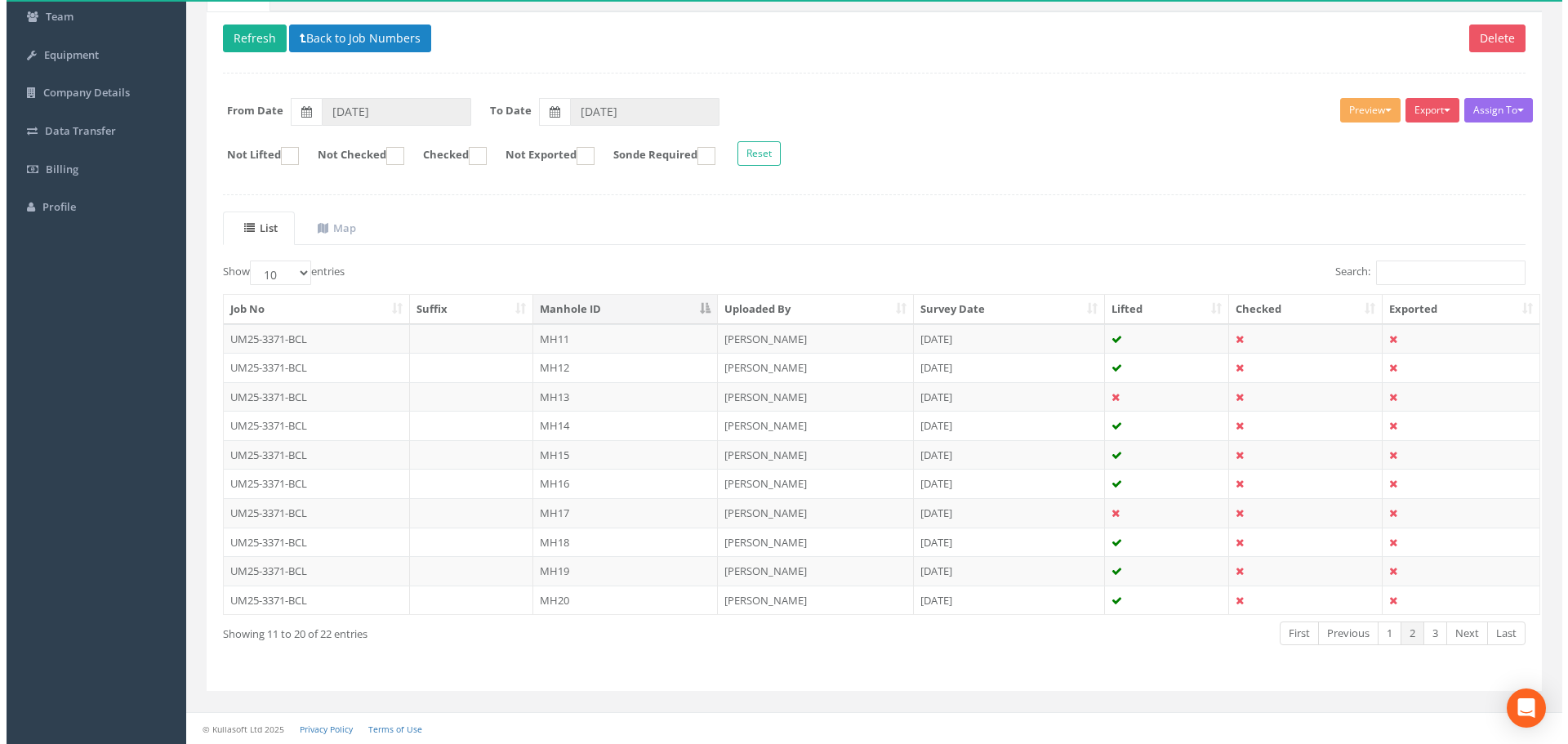
scroll to position [0, 0]
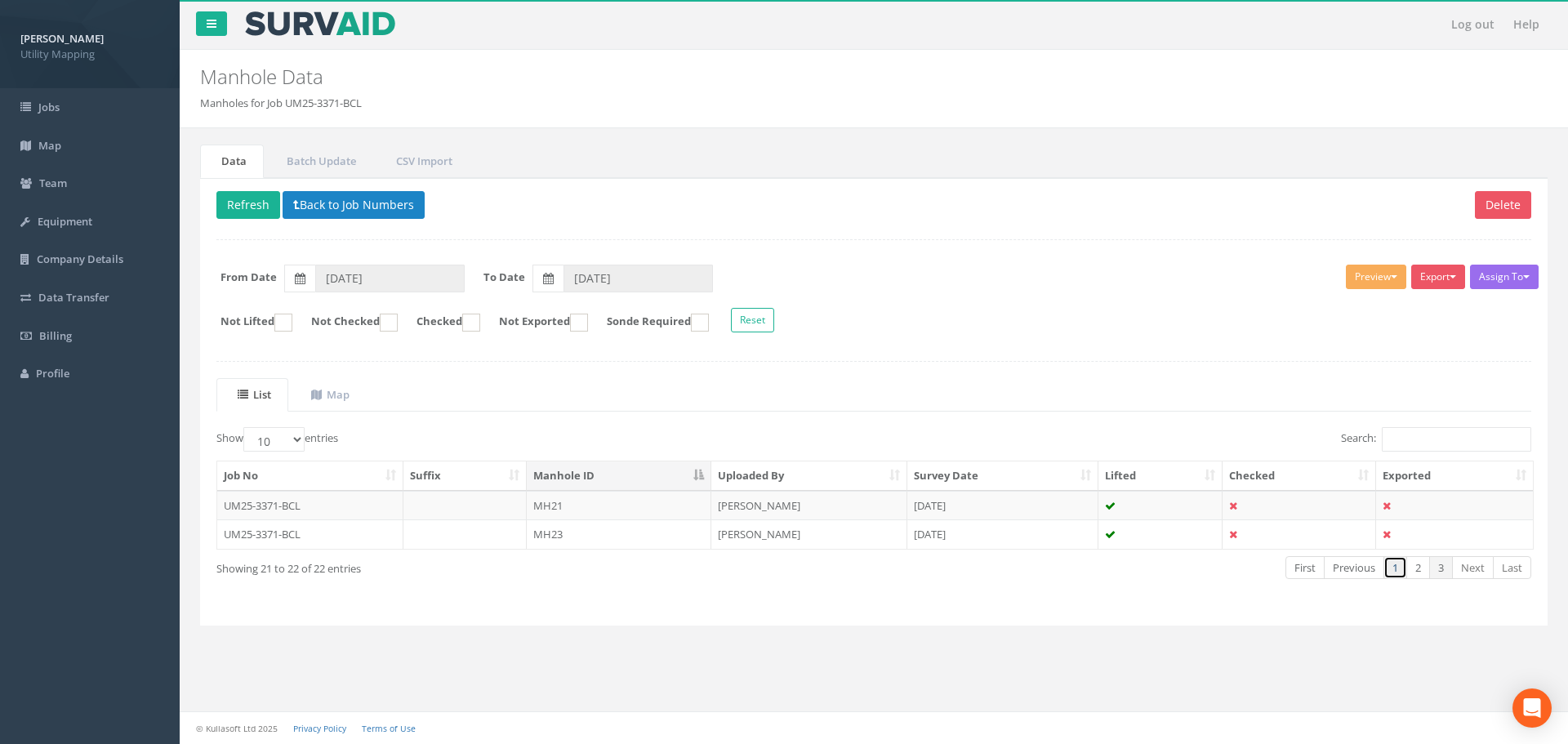
click at [1398, 564] on link "1" at bounding box center [1395, 568] width 23 height 23
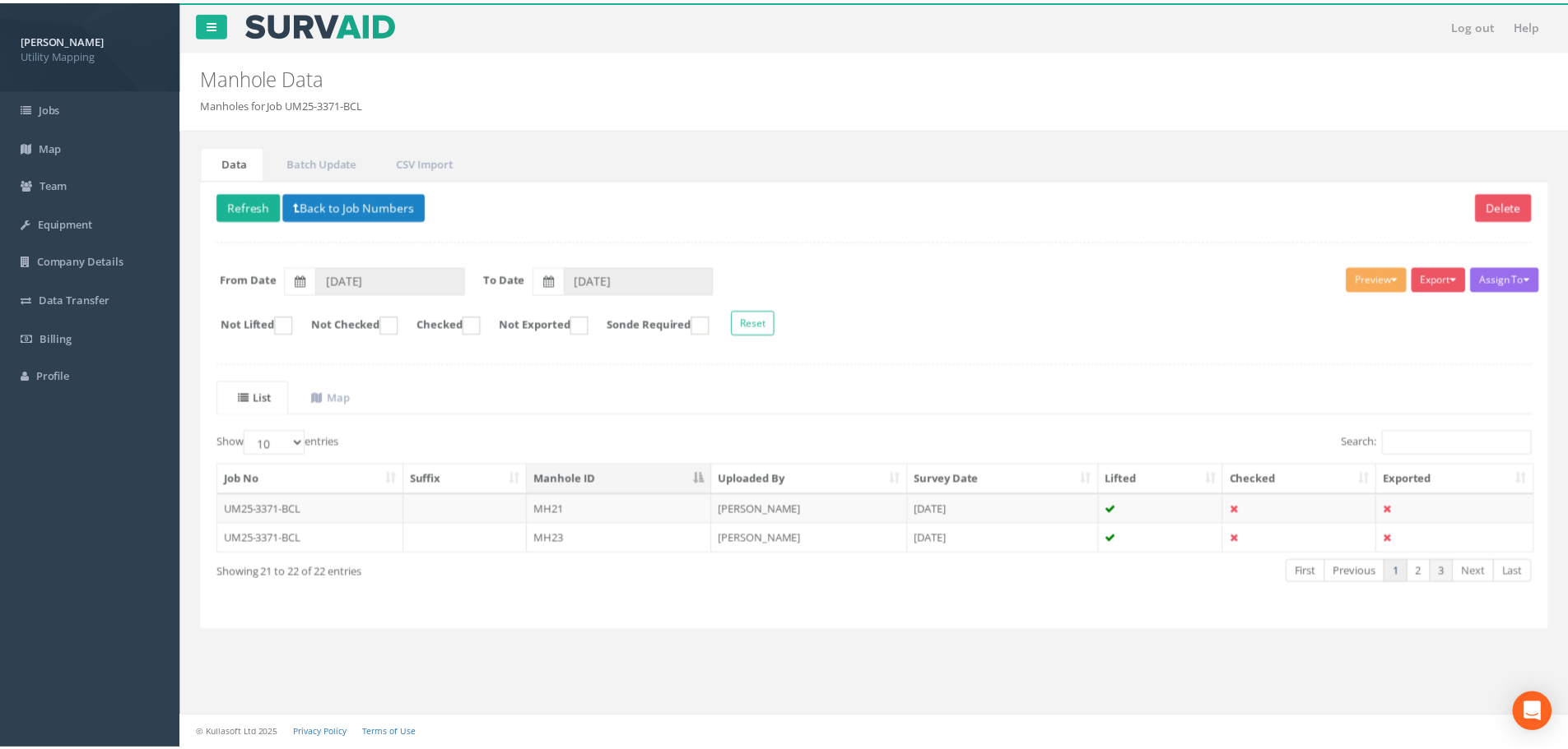
scroll to position [168, 0]
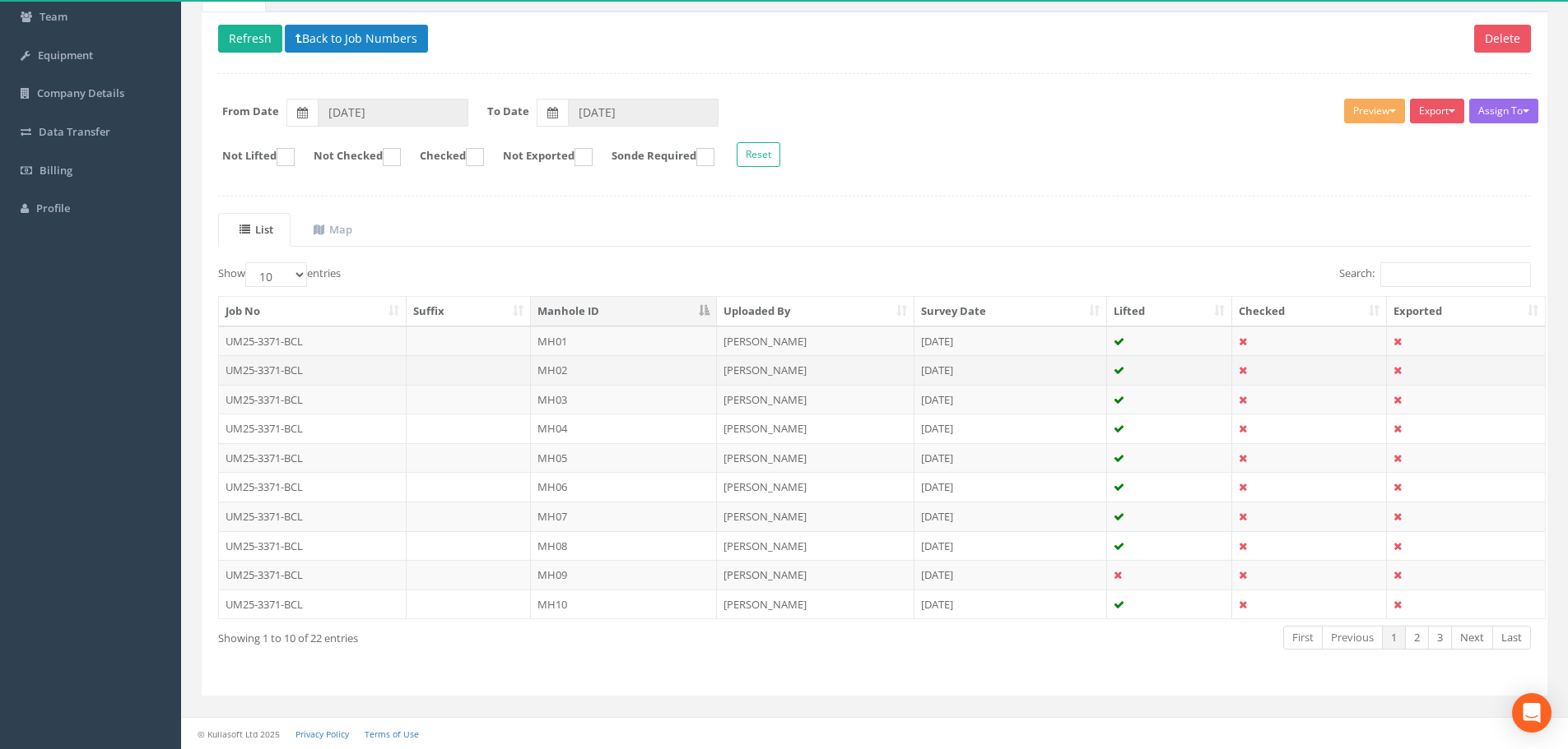
click at [592, 370] on td "MH02" at bounding box center [623, 370] width 186 height 30
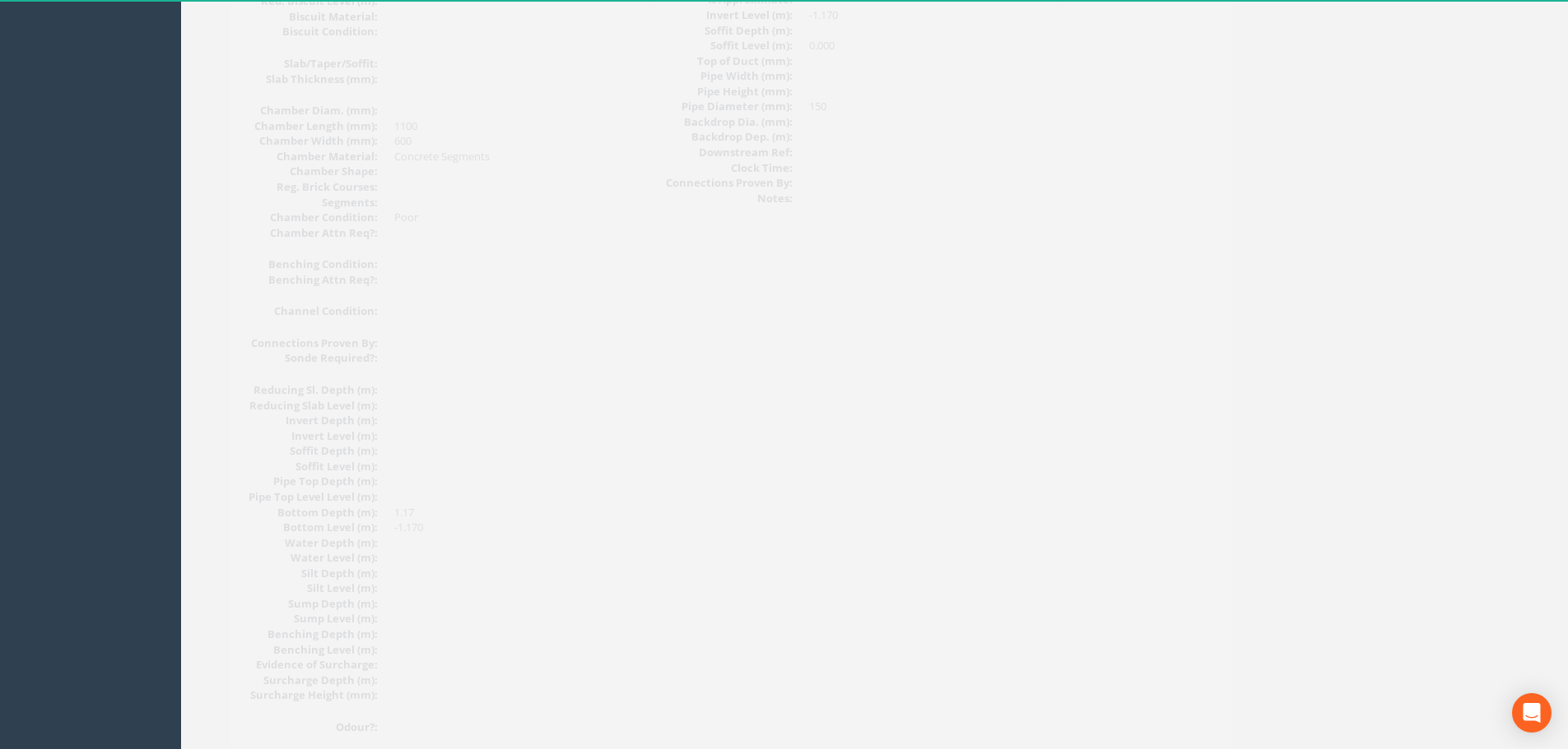
scroll to position [0, 0]
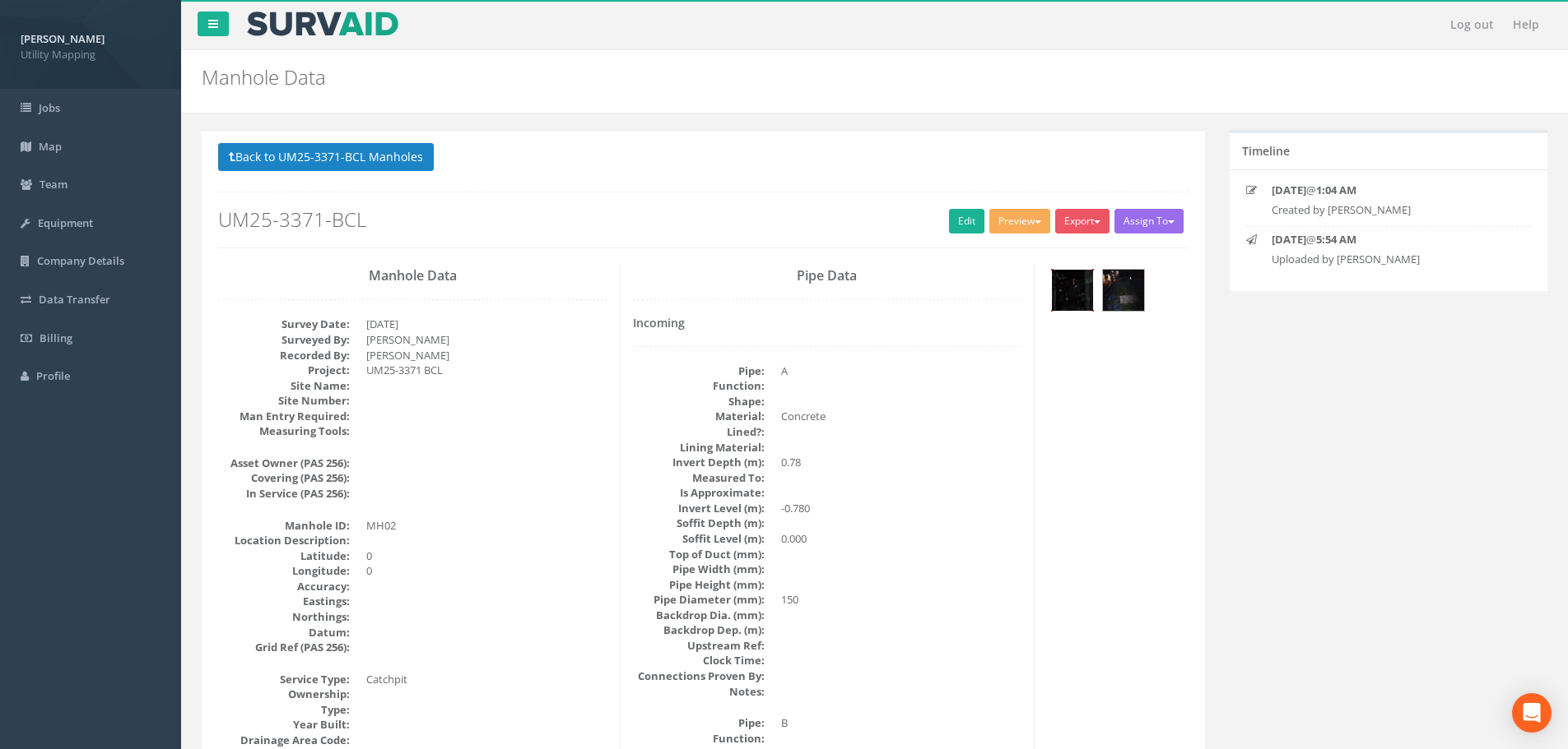
click at [1077, 290] on img at bounding box center [1072, 290] width 41 height 41
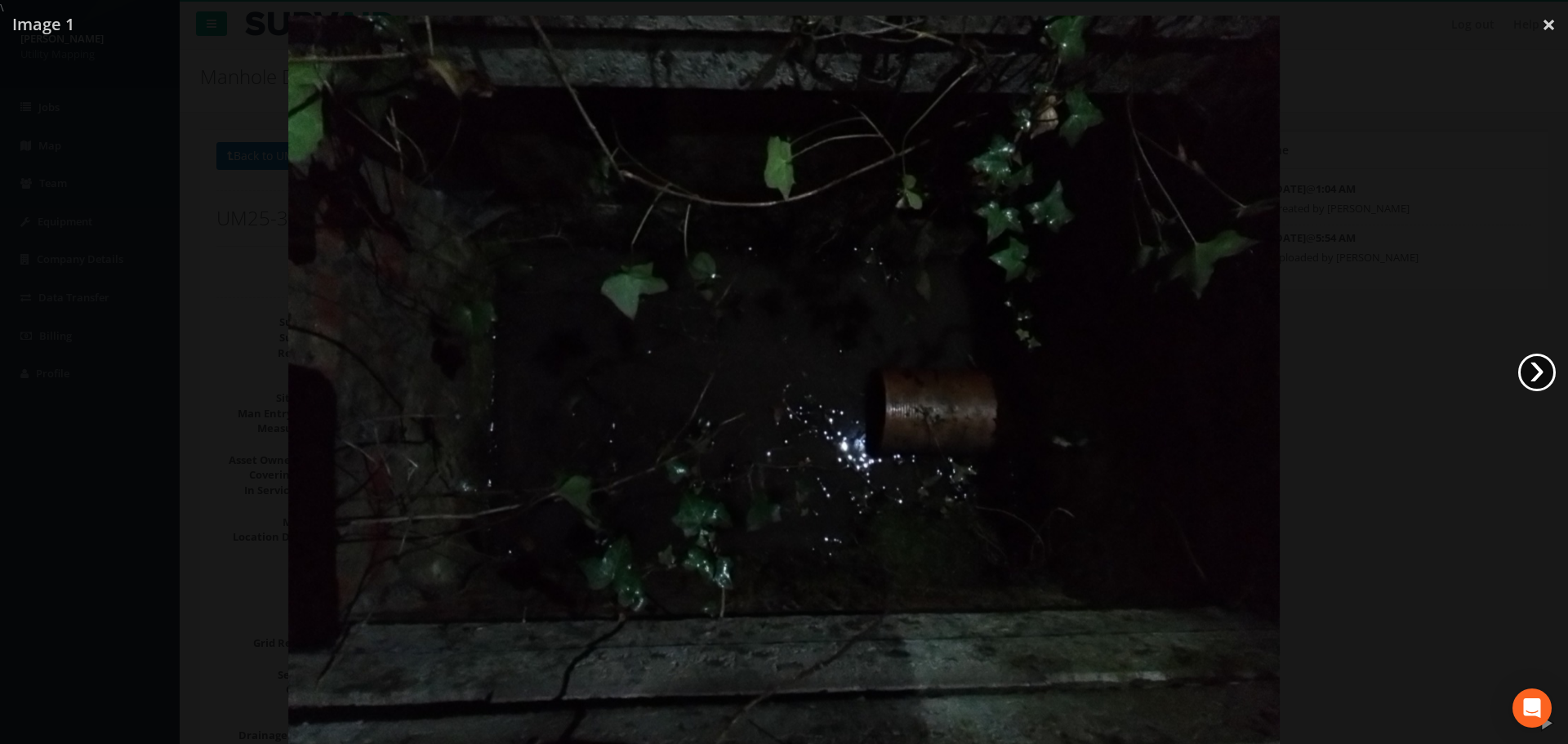
click at [1533, 363] on link "›" at bounding box center [1537, 372] width 37 height 37
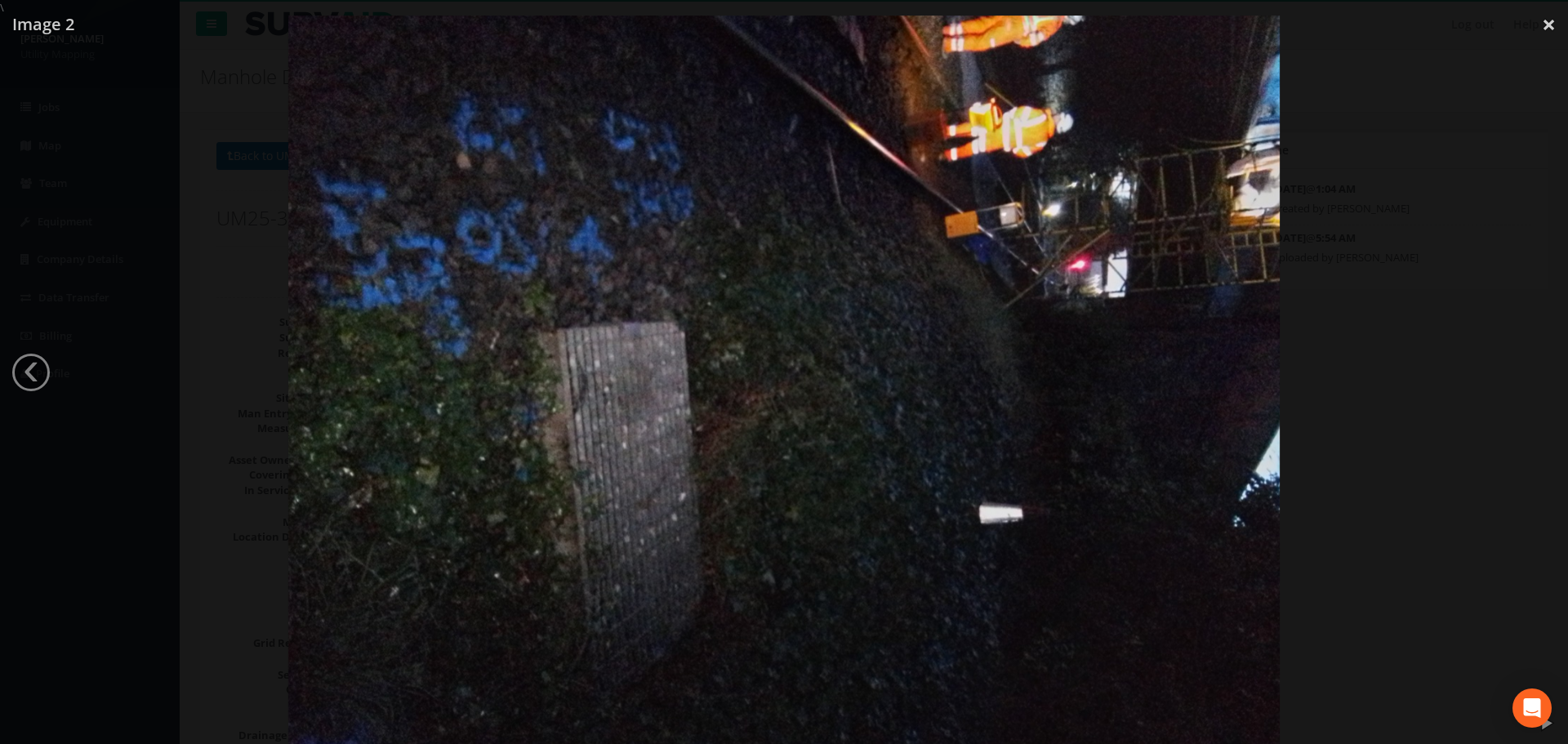
click at [1426, 351] on div at bounding box center [784, 388] width 1568 height 744
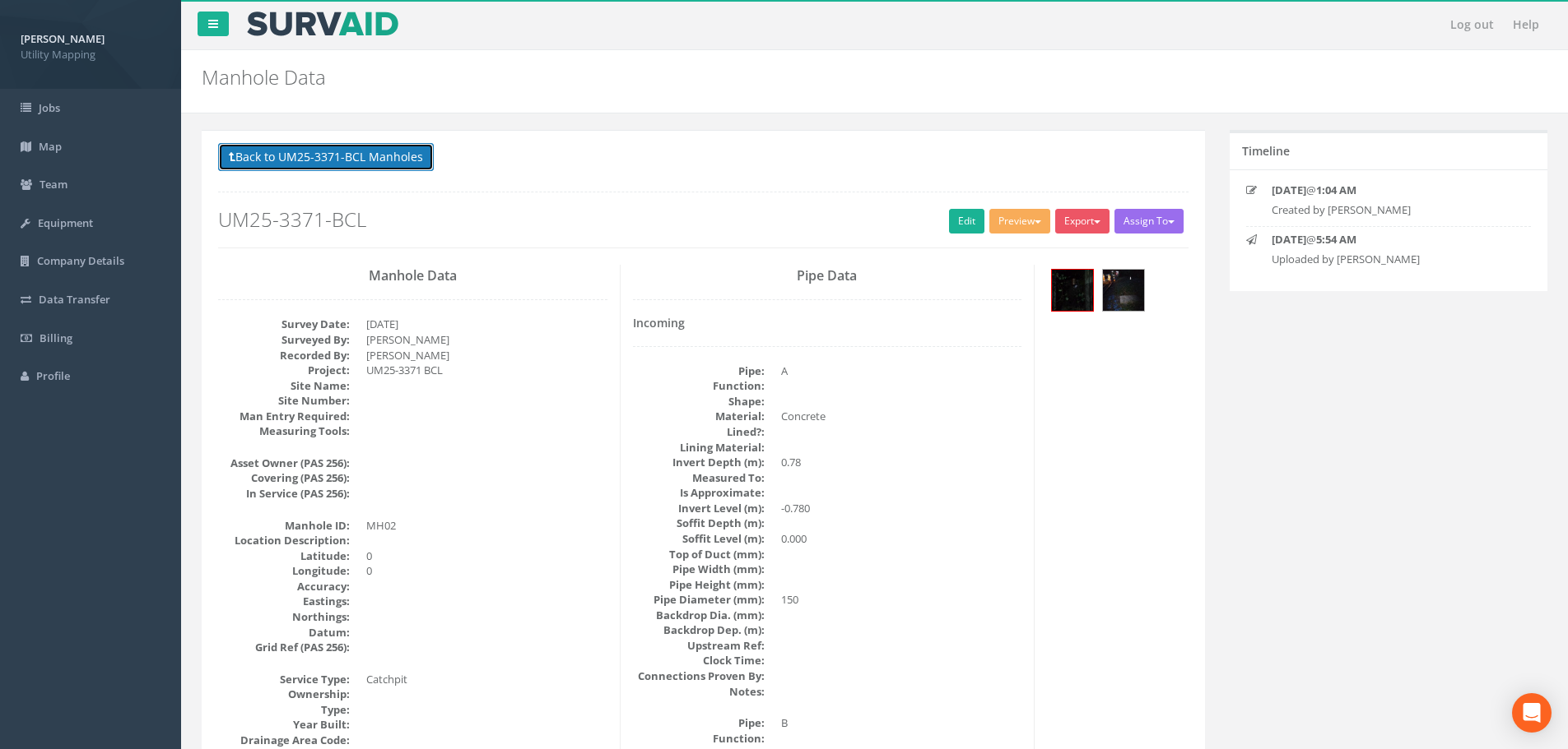
click at [384, 163] on button "Back to UM25-3371-BCL Manholes" at bounding box center [326, 158] width 215 height 28
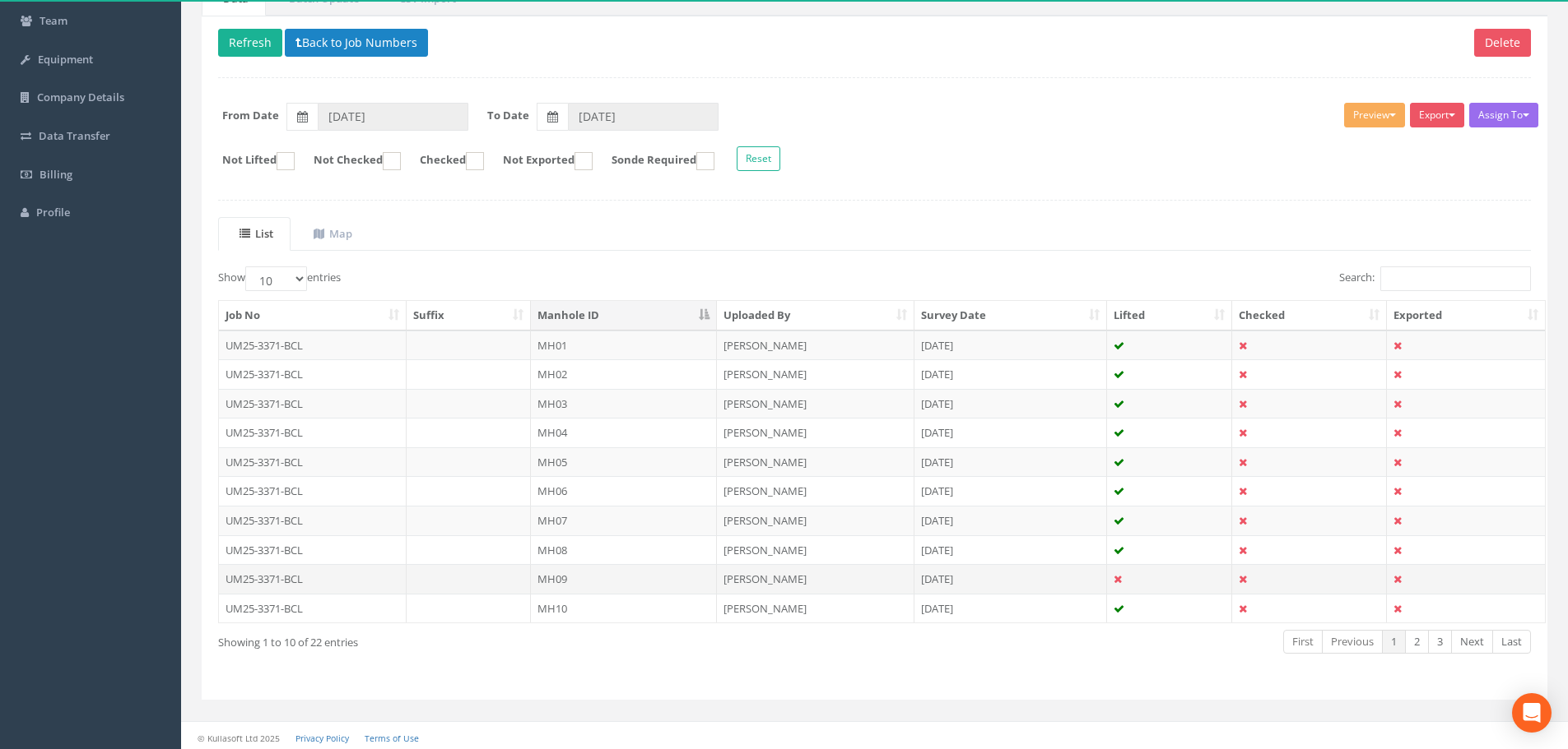
scroll to position [168, 0]
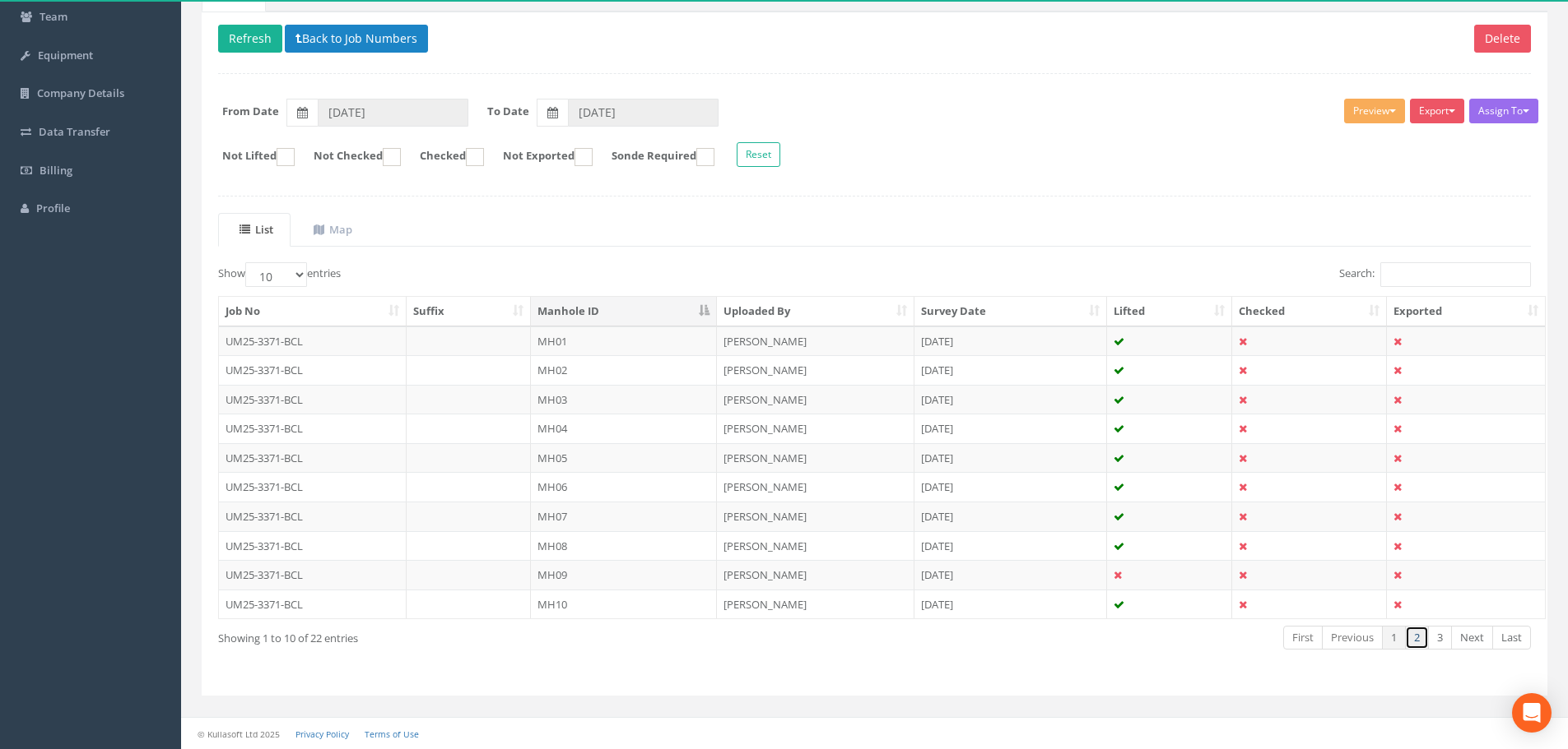
click at [1417, 639] on link "2" at bounding box center [1417, 637] width 24 height 24
click at [642, 339] on td "MH11" at bounding box center [623, 341] width 186 height 30
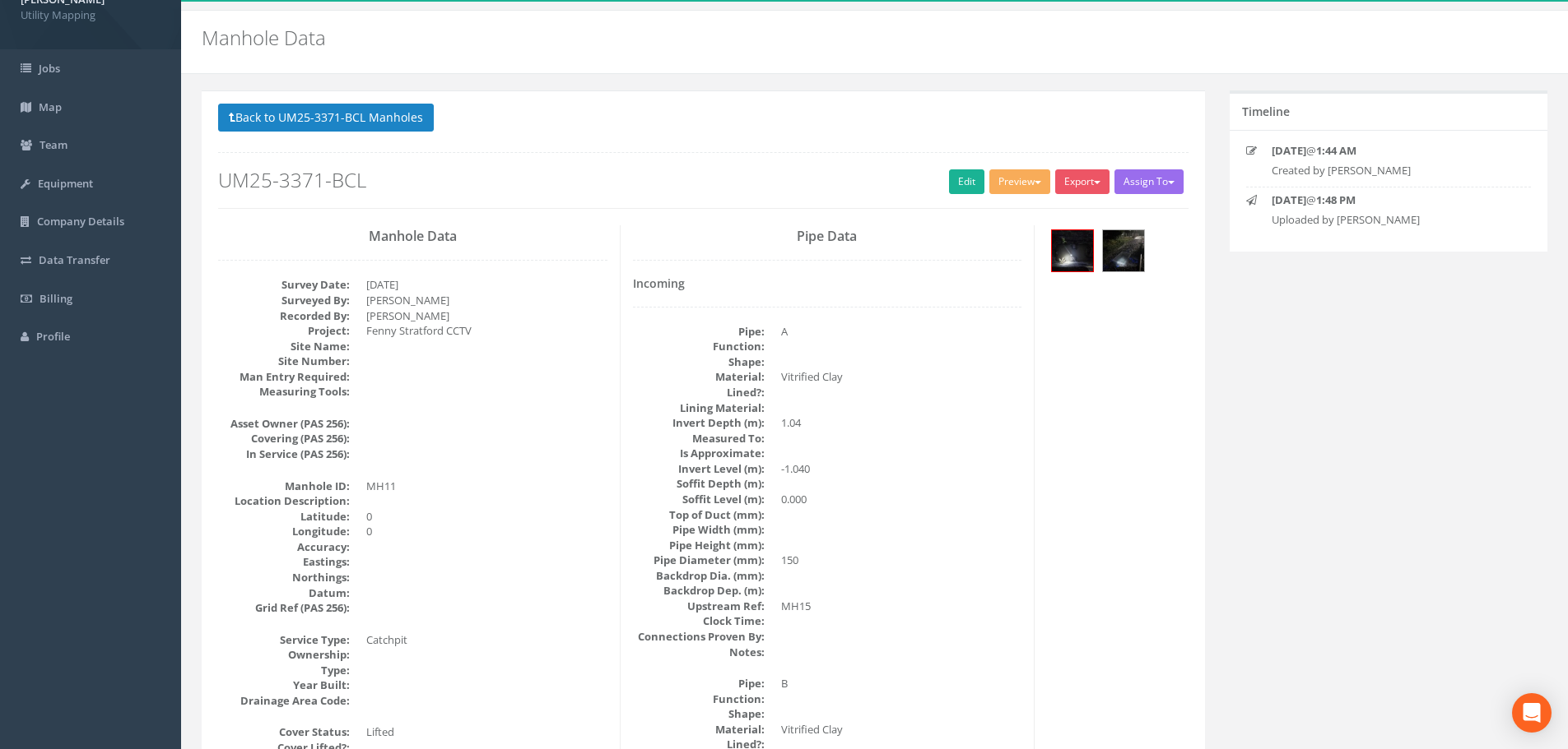
scroll to position [0, 0]
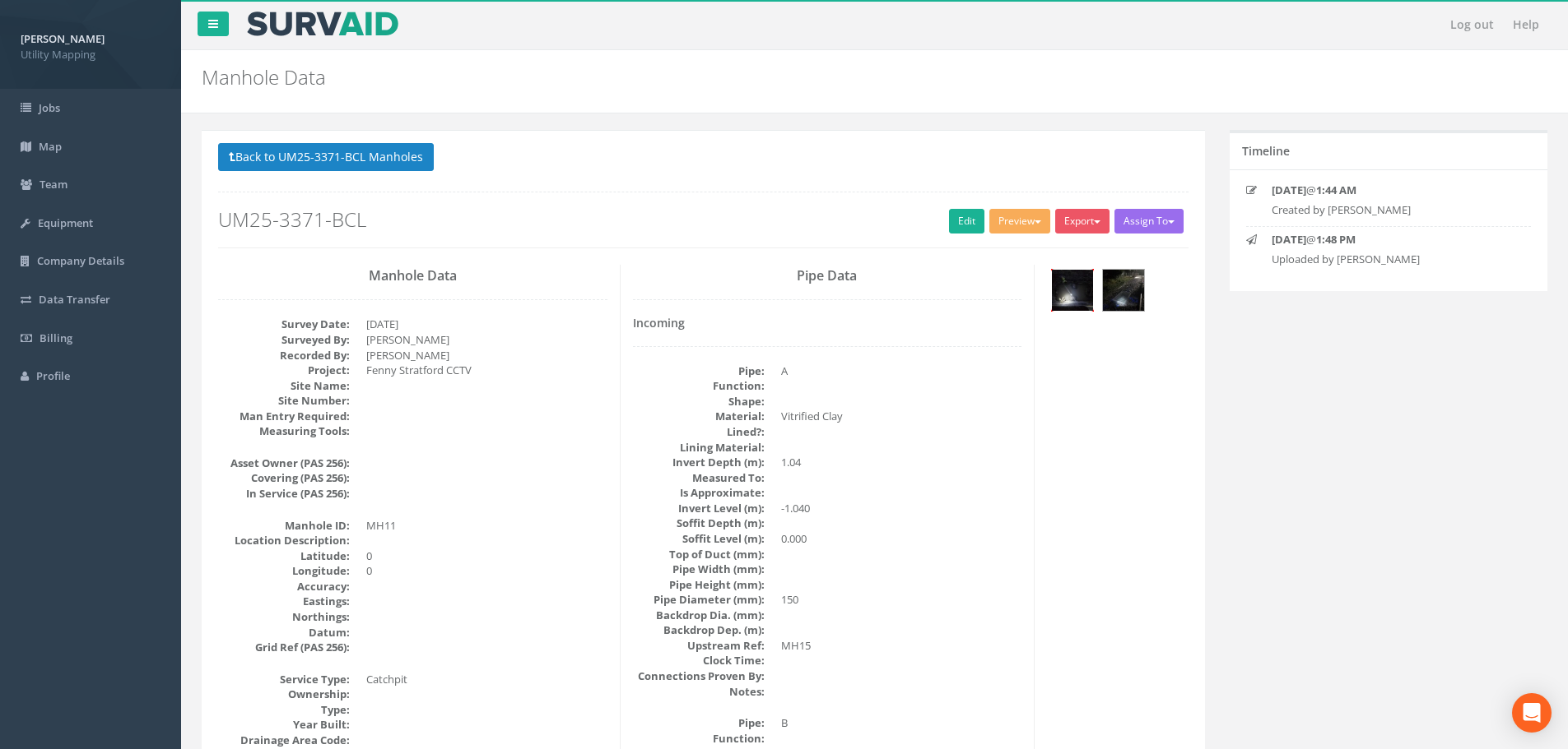
click at [1065, 290] on img at bounding box center [1072, 290] width 41 height 41
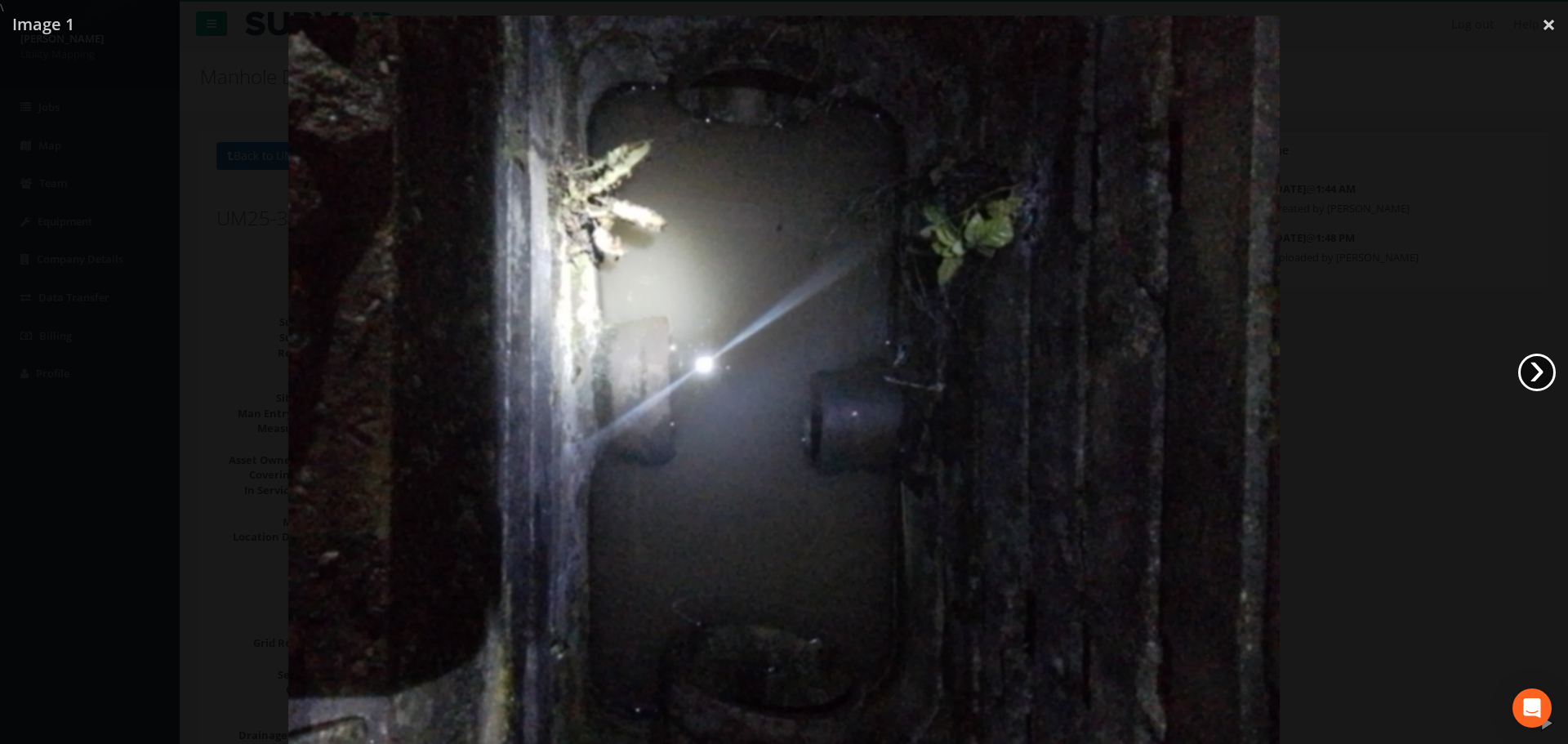
click at [1520, 369] on link "›" at bounding box center [1537, 372] width 37 height 37
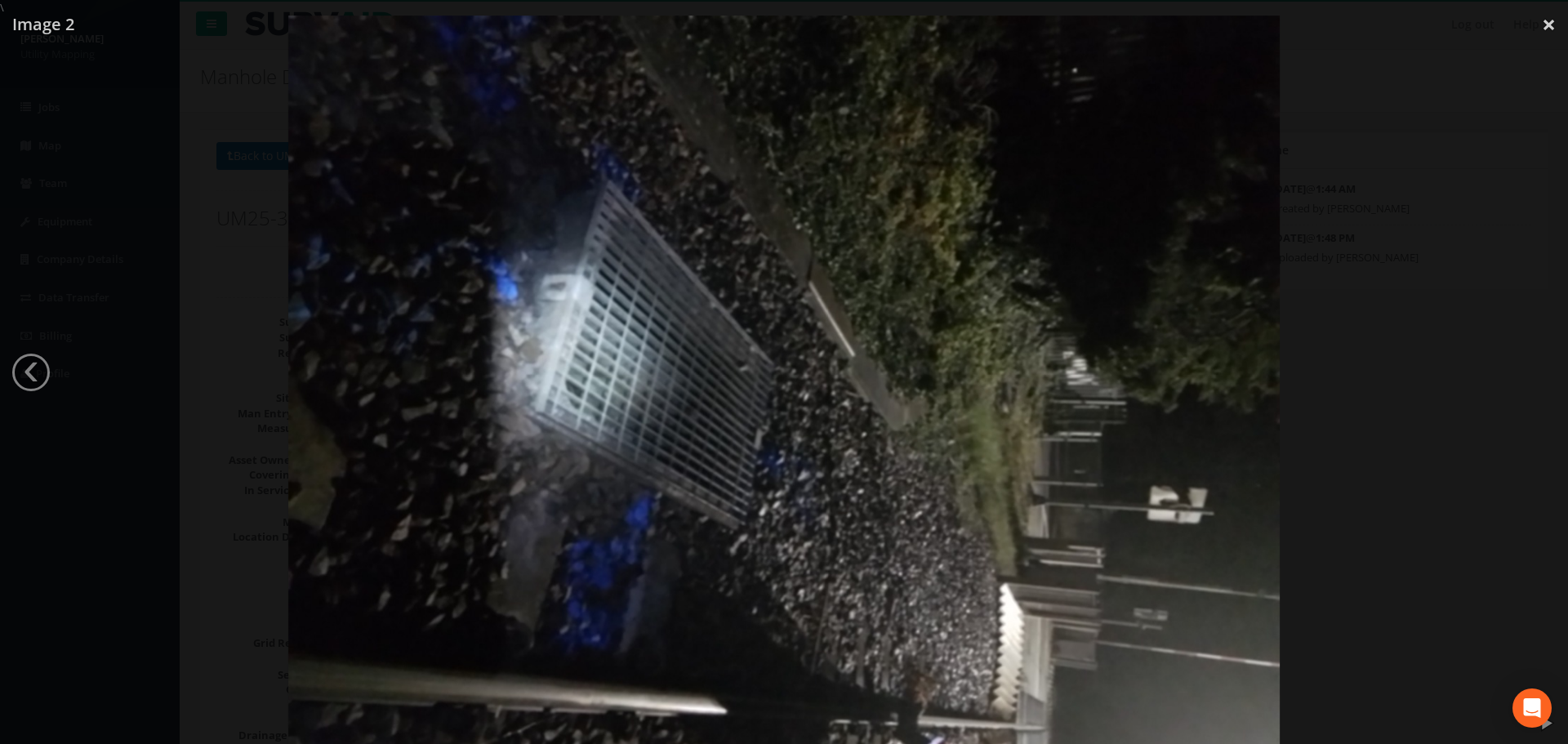
click at [1289, 453] on div at bounding box center [784, 388] width 1568 height 744
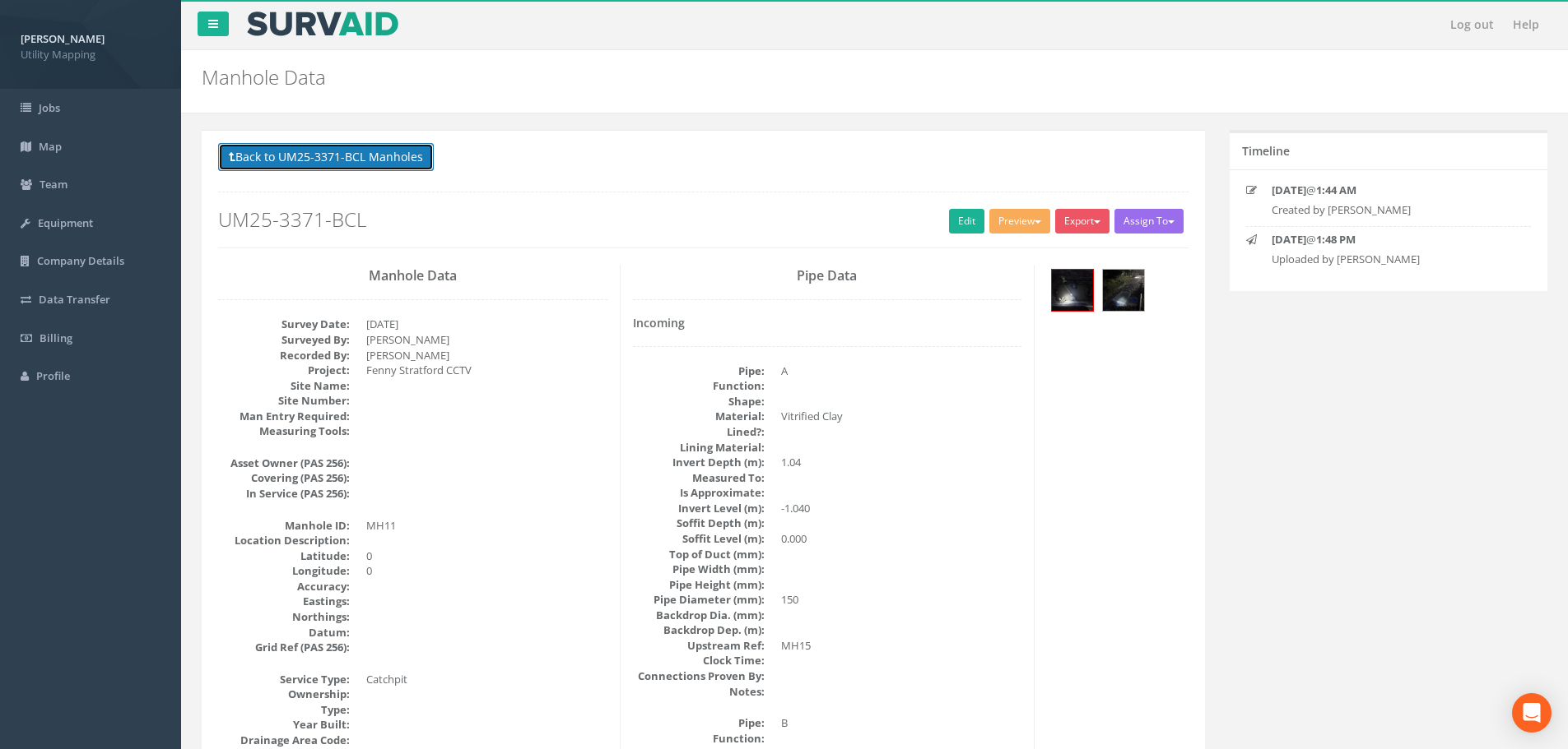
click at [372, 158] on button "Back to UM25-3371-BCL Manholes" at bounding box center [326, 158] width 215 height 28
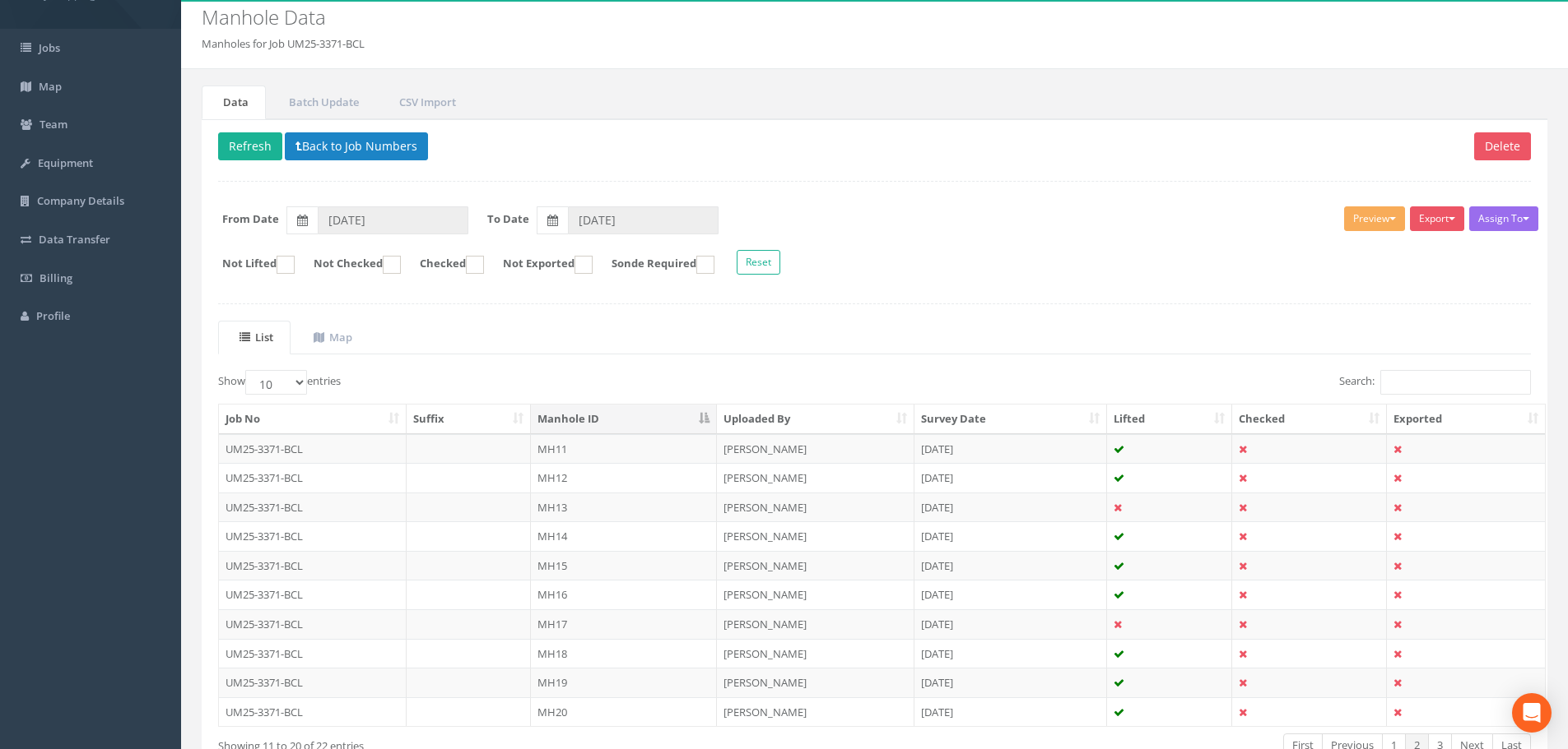
scroll to position [168, 0]
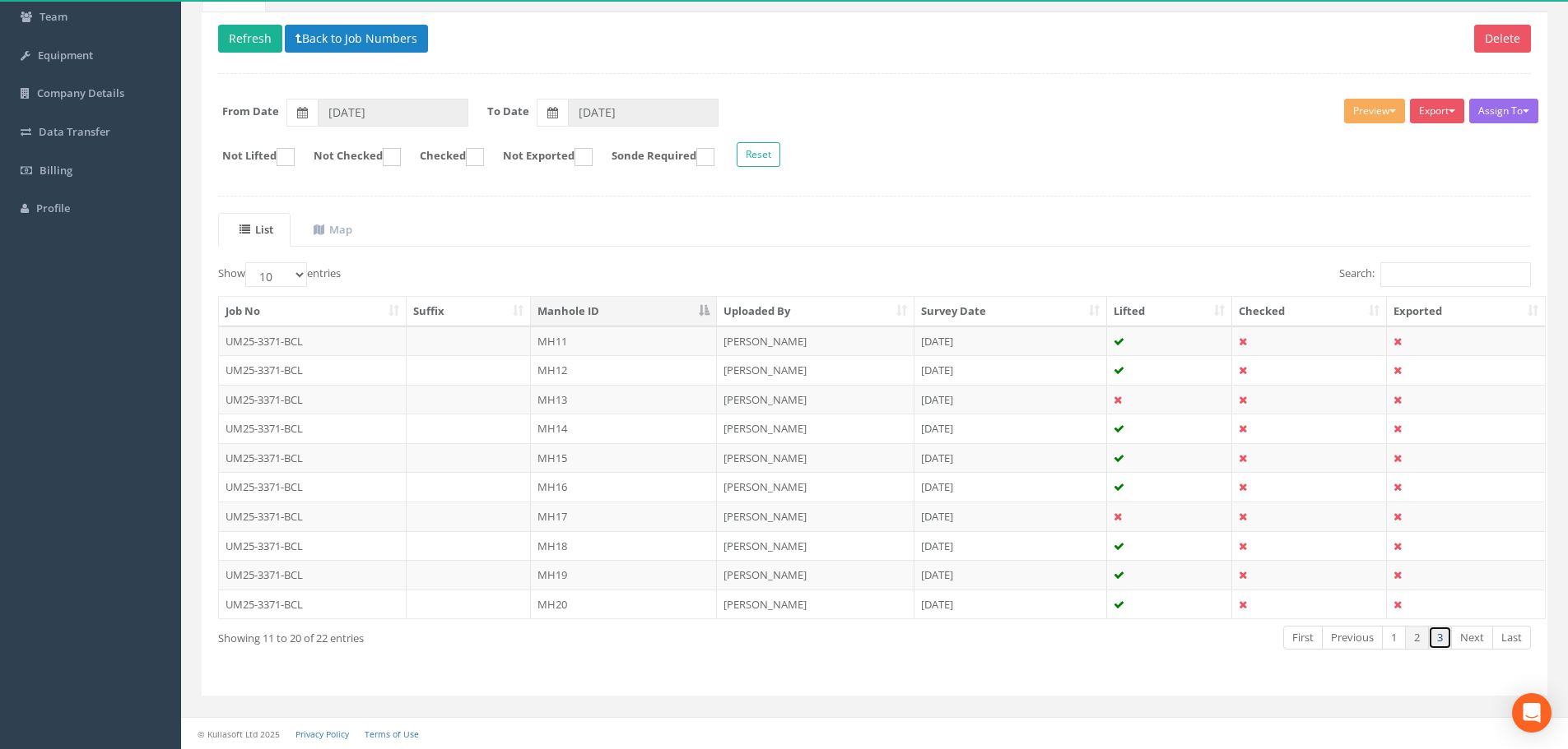
click at [1436, 644] on link "3" at bounding box center [1439, 637] width 24 height 24
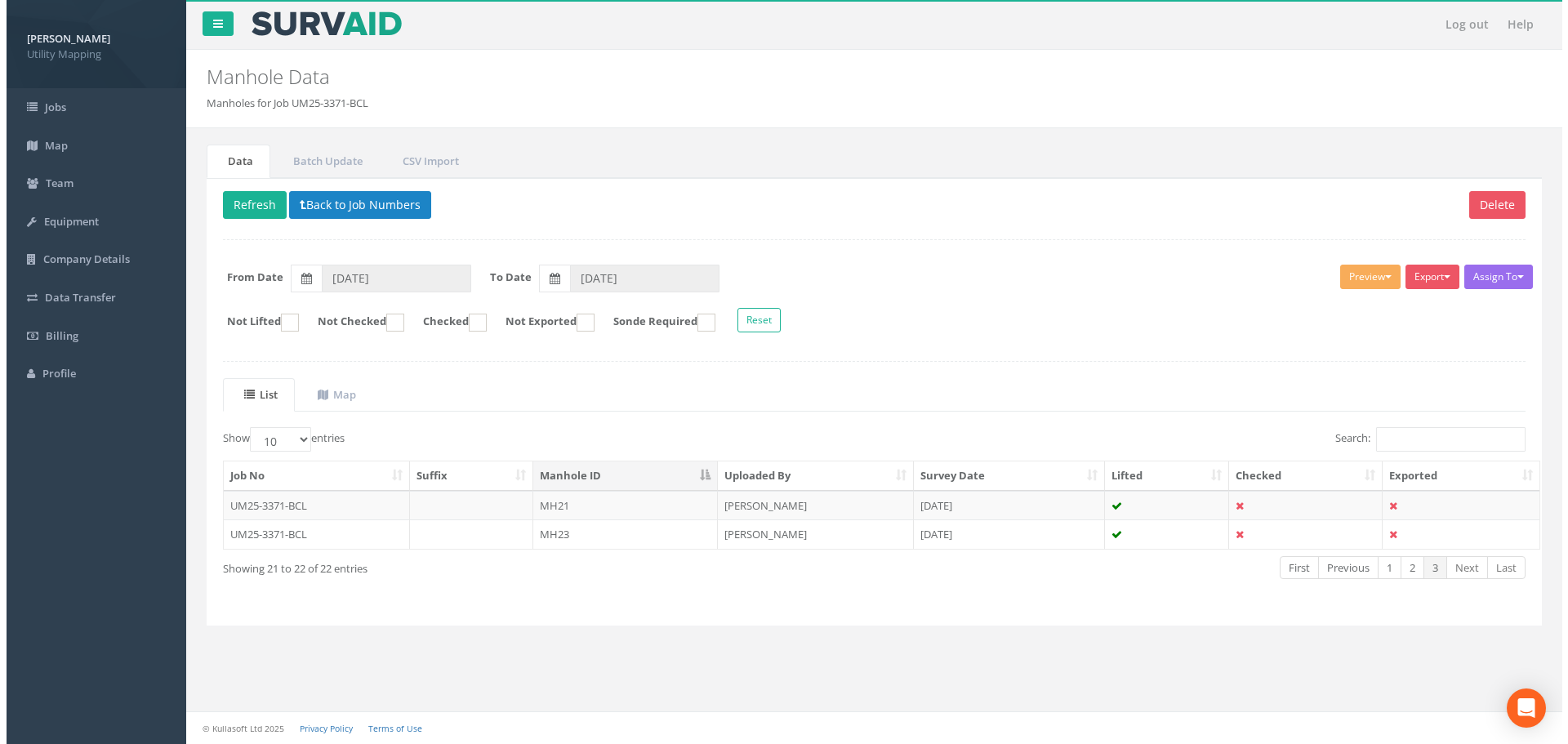
scroll to position [0, 0]
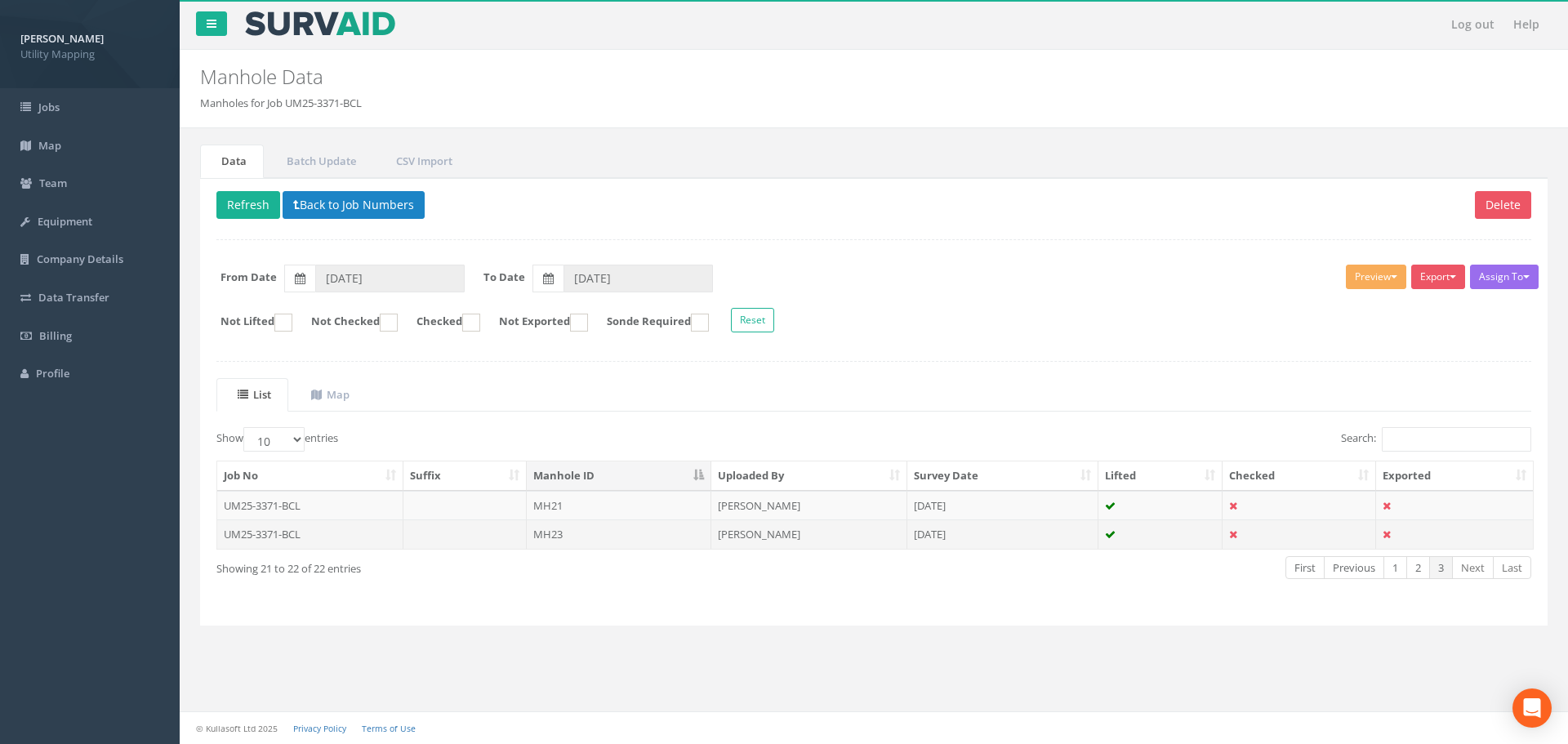
click at [653, 540] on td "MH23" at bounding box center [619, 535] width 184 height 30
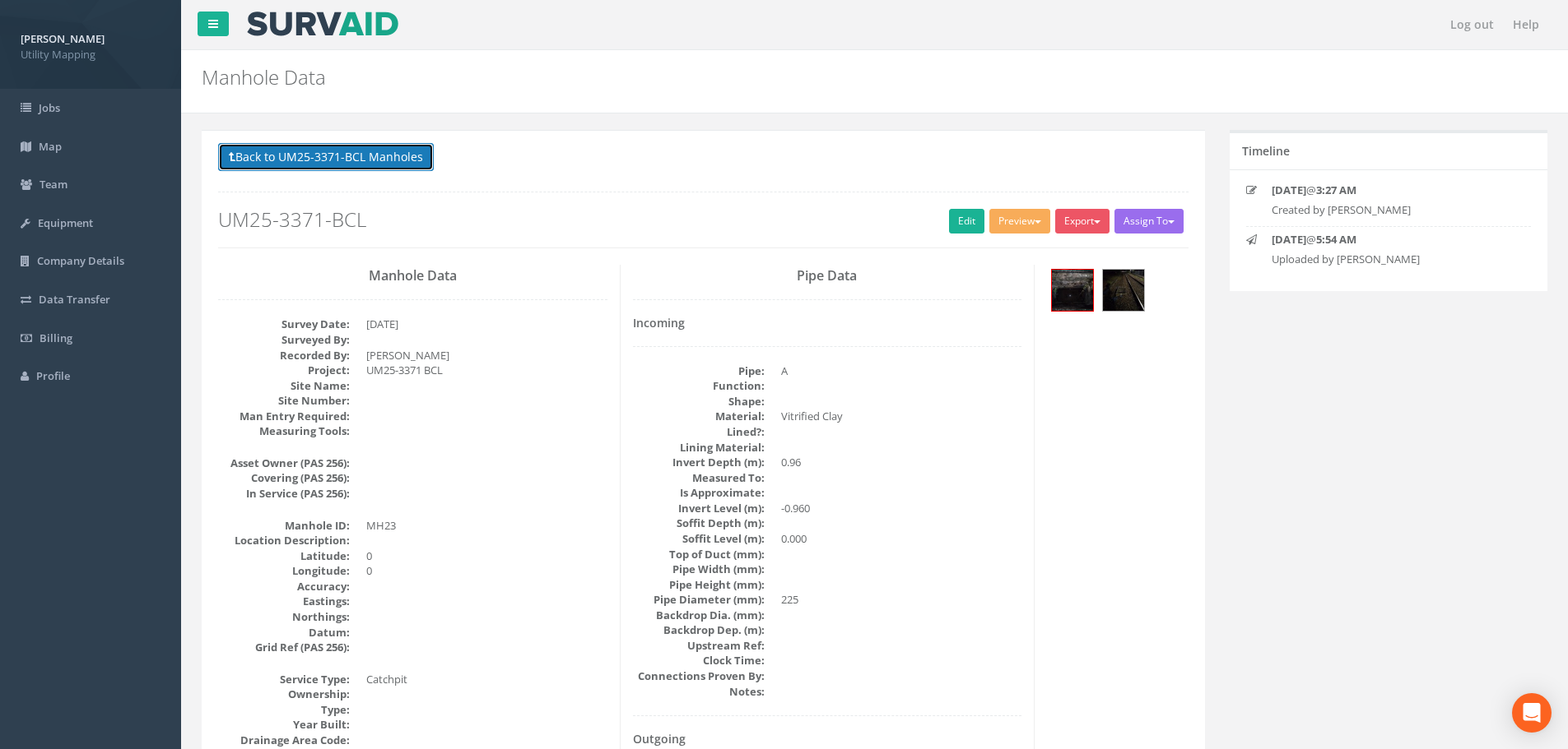
click at [385, 160] on button "Back to UM25-3371-BCL Manholes" at bounding box center [326, 158] width 215 height 28
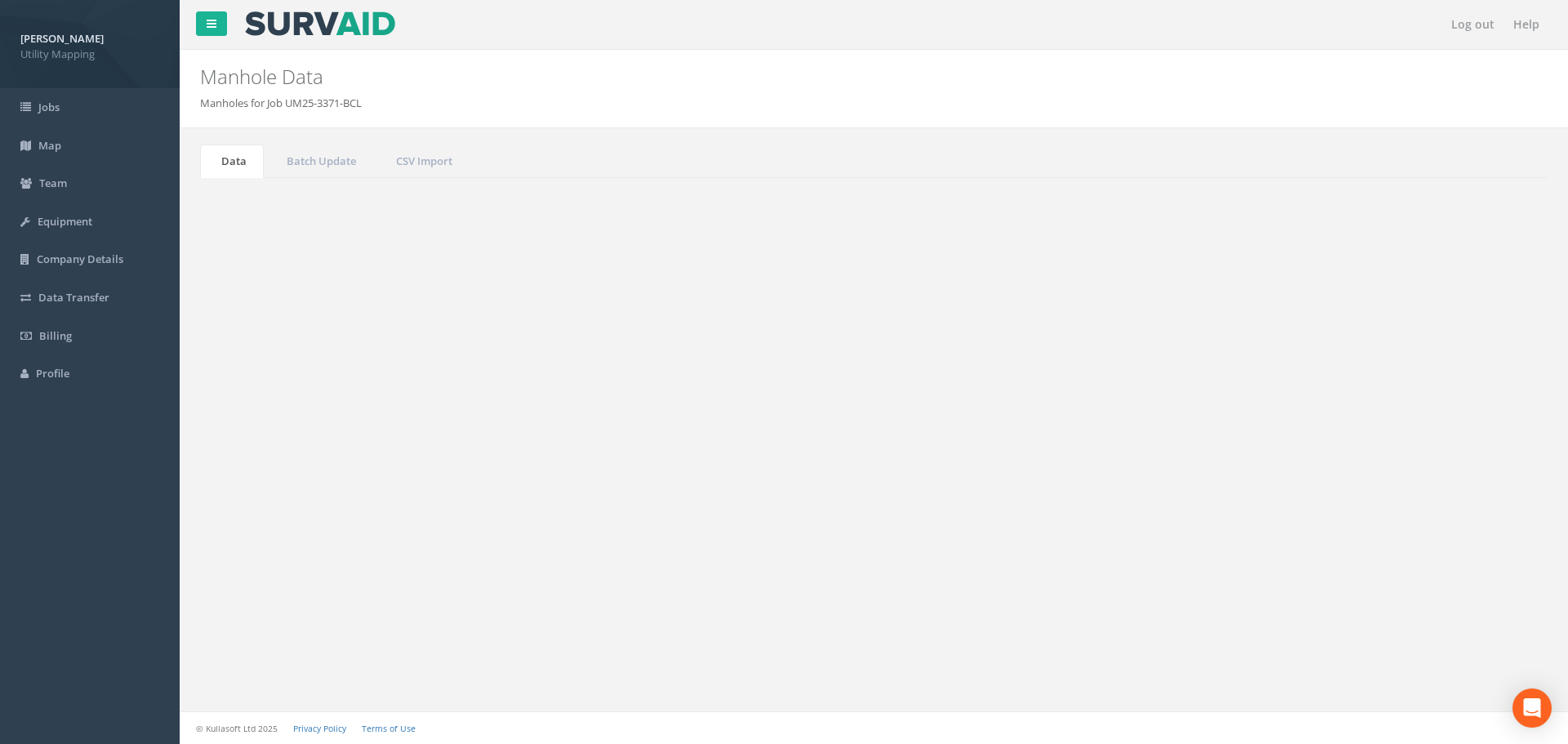
click at [387, 221] on p "Delete Refresh Back to Job Numbers" at bounding box center [874, 207] width 1315 height 32
click at [387, 204] on button "Back to Job Numbers" at bounding box center [354, 205] width 142 height 28
